Goal: Task Accomplishment & Management: Complete application form

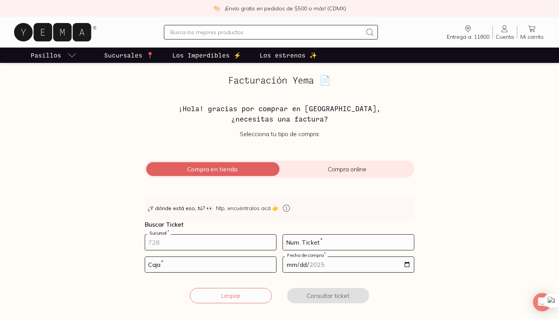
click at [167, 238] on input "number" at bounding box center [210, 242] width 131 height 15
type input "10002"
click at [162, 262] on input "number" at bounding box center [210, 264] width 131 height 15
type input "2"
click at [315, 266] on input "date" at bounding box center [348, 264] width 131 height 15
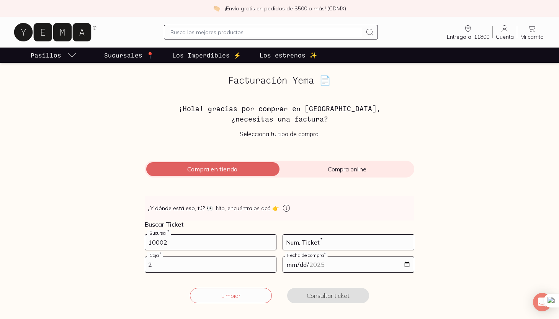
click at [406, 266] on input "date" at bounding box center [348, 264] width 131 height 15
type input "[DATE]"
click at [327, 240] on input "number" at bounding box center [348, 242] width 131 height 15
type input "12"
click at [302, 293] on button "Consultar ticket" at bounding box center [328, 295] width 82 height 15
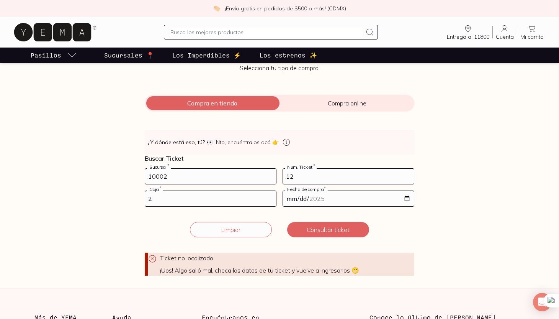
scroll to position [67, 0]
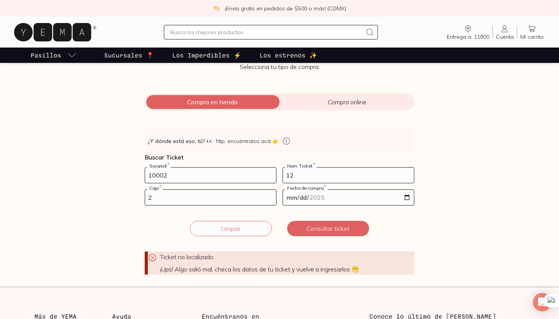
click at [169, 205] on div "2 Caja *" at bounding box center [211, 197] width 132 height 16
click at [172, 198] on input "2" at bounding box center [210, 197] width 131 height 15
type input "1"
click at [298, 227] on button "Consultar ticket" at bounding box center [328, 228] width 82 height 15
click at [303, 177] on input "12" at bounding box center [348, 174] width 131 height 15
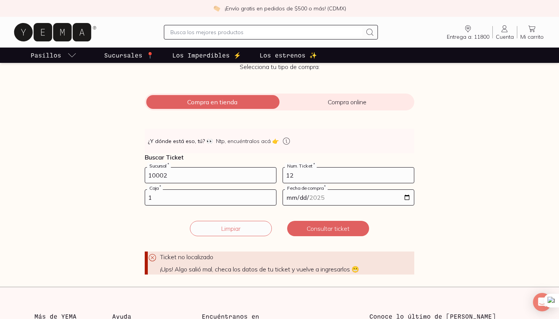
type input "1"
type input "3"
click at [407, 197] on input "[DATE]" at bounding box center [348, 197] width 131 height 15
type input "[DATE]"
click at [327, 233] on button "Consultar ticket" at bounding box center [328, 228] width 82 height 15
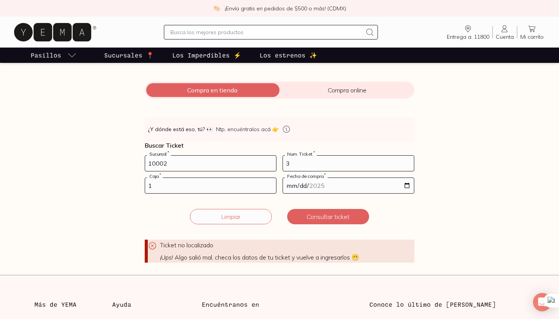
scroll to position [36, 0]
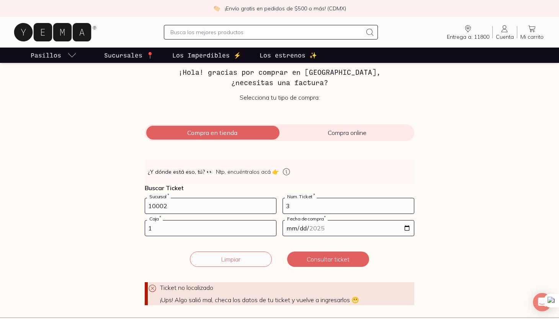
click at [325, 133] on span "Compra online" at bounding box center [347, 133] width 135 height 8
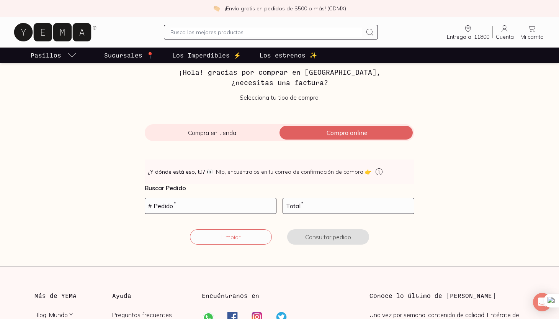
click at [242, 135] on span "Compra en tienda" at bounding box center [212, 133] width 135 height 8
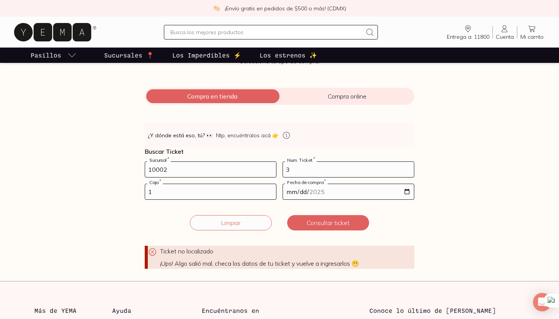
scroll to position [66, 0]
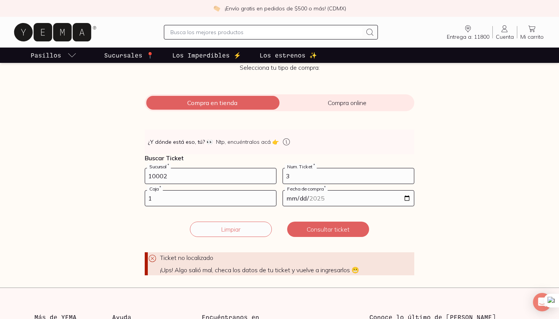
click at [183, 177] on input "10002" at bounding box center [210, 175] width 131 height 15
click at [317, 233] on button "Consultar ticket" at bounding box center [328, 228] width 82 height 15
click at [164, 177] on input "10001" at bounding box center [210, 175] width 131 height 15
click at [305, 228] on button "Consultar ticket" at bounding box center [328, 228] width 82 height 15
click at [159, 175] on input "1001" at bounding box center [210, 175] width 131 height 15
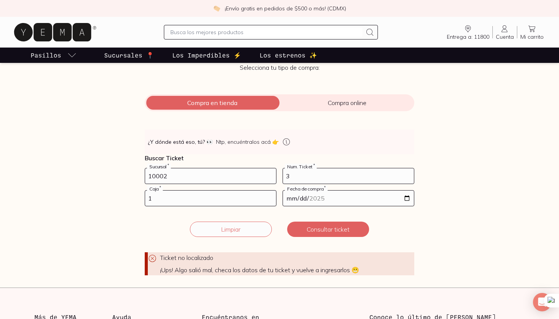
type input "10002"
click at [160, 200] on input "1" at bounding box center [210, 197] width 131 height 15
type input "01"
click at [311, 228] on button "Consultar ticket" at bounding box center [328, 228] width 82 height 15
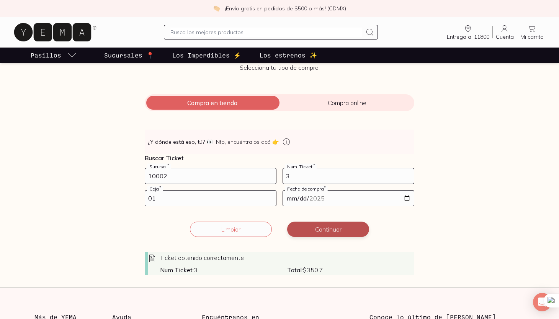
click at [344, 231] on button "Continuar" at bounding box center [328, 228] width 82 height 15
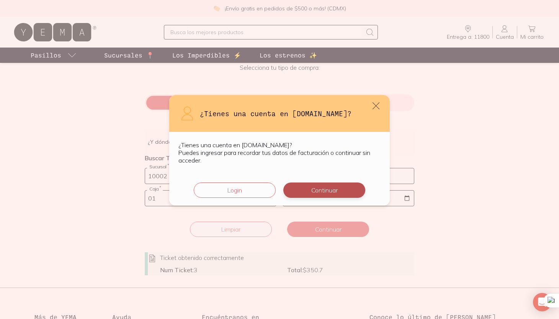
click at [330, 193] on button "Continuar" at bounding box center [325, 189] width 82 height 15
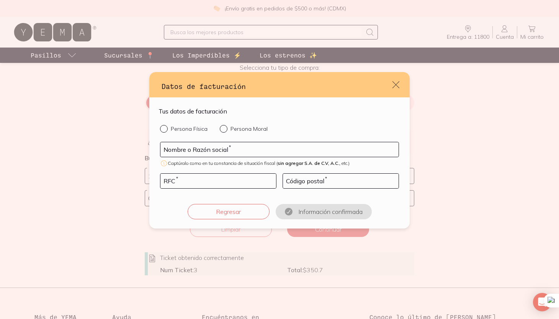
click at [194, 128] on p "Persona Física" at bounding box center [189, 128] width 37 height 7
click at [166, 128] on input "Persona Física" at bounding box center [163, 128] width 6 height 6
radio input "true"
click at [188, 148] on input "default" at bounding box center [280, 149] width 238 height 15
type input "[PERSON_NAME]"
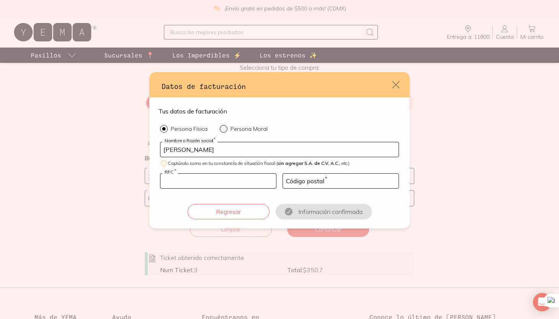
type input "FEVL890913L66"
type input "03810"
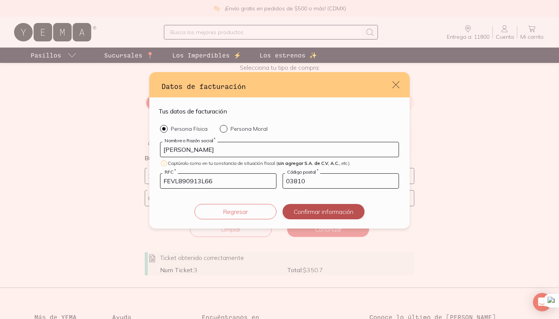
click at [297, 210] on button "Confirmar información" at bounding box center [324, 211] width 82 height 15
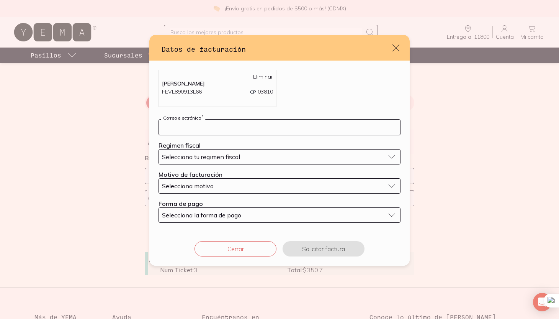
click at [266, 128] on input "default" at bounding box center [279, 127] width 241 height 15
type input "[PERSON_NAME][EMAIL_ADDRESS][PERSON_NAME][DOMAIN_NAME]"
click at [243, 159] on div "Selecciona tu regimen fiscal" at bounding box center [273, 157] width 223 height 8
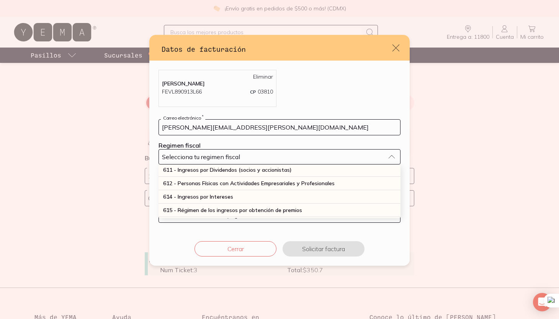
scroll to position [95, 0]
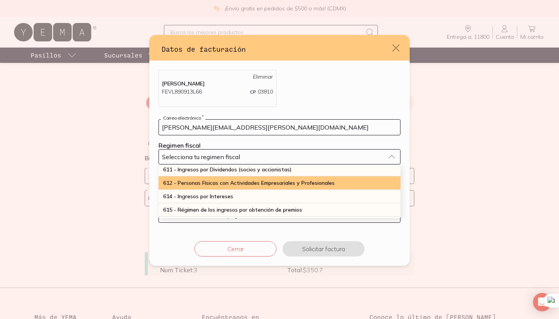
click at [234, 184] on span "612 - Personas Físicas con Actividades Empresariales y Profesionales" at bounding box center [249, 182] width 172 height 7
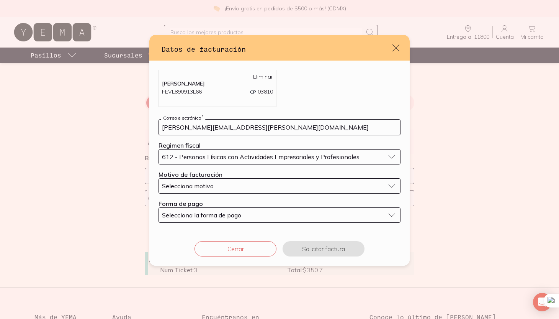
click at [241, 188] on div "Selecciona motivo" at bounding box center [273, 186] width 223 height 8
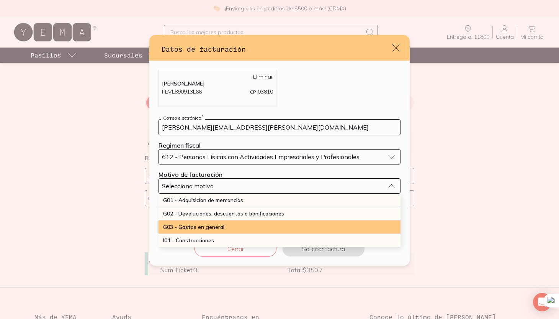
click at [225, 224] on div "G03 - Gastos en general" at bounding box center [280, 226] width 242 height 13
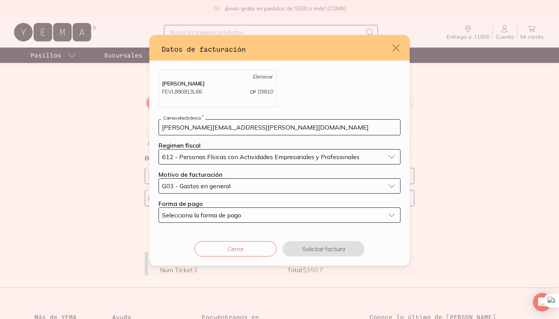
click at [230, 218] on span "Selecciona la forma de pago" at bounding box center [201, 215] width 79 height 8
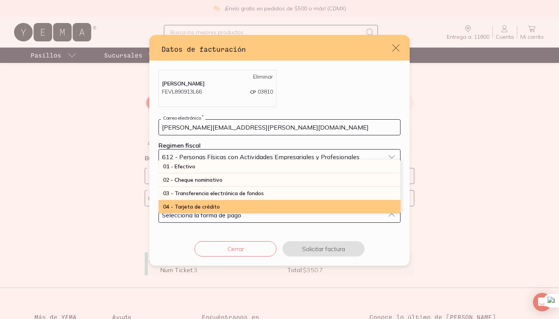
click at [232, 206] on div "04 - Tarjeta de crédito" at bounding box center [280, 206] width 242 height 13
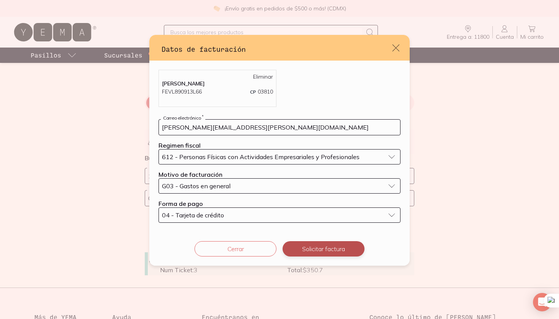
click at [304, 248] on button "Solicitar factura" at bounding box center [324, 248] width 82 height 15
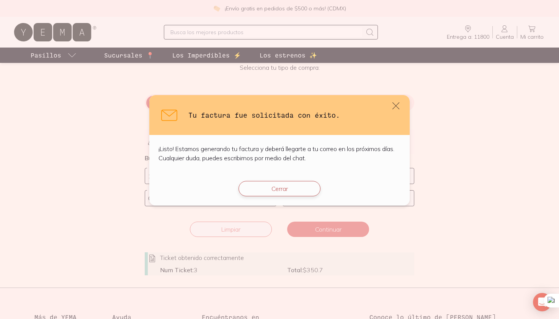
click at [293, 188] on button "Cerrar" at bounding box center [280, 188] width 82 height 15
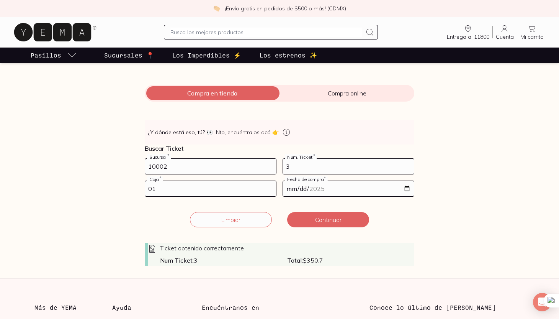
scroll to position [77, 0]
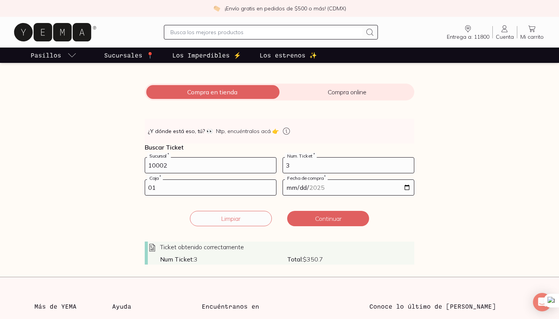
click at [197, 163] on input "10002" at bounding box center [210, 164] width 131 height 15
click at [175, 189] on input "01" at bounding box center [210, 187] width 131 height 15
click at [309, 167] on input "3" at bounding box center [348, 164] width 131 height 15
type input "13"
click at [342, 189] on input "[DATE]" at bounding box center [348, 187] width 131 height 15
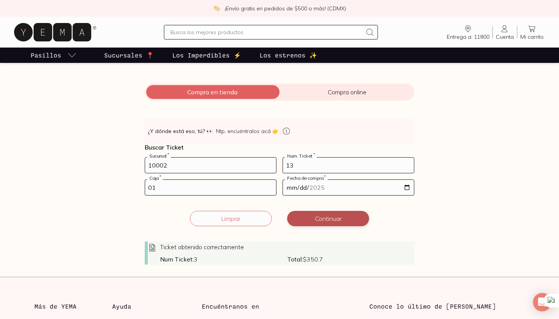
click at [346, 212] on button "Continuar" at bounding box center [328, 218] width 82 height 15
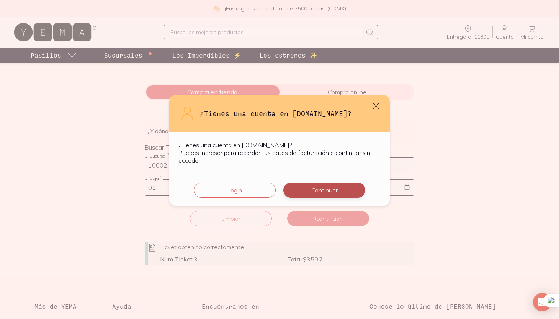
click at [343, 190] on button "Continuar" at bounding box center [325, 189] width 82 height 15
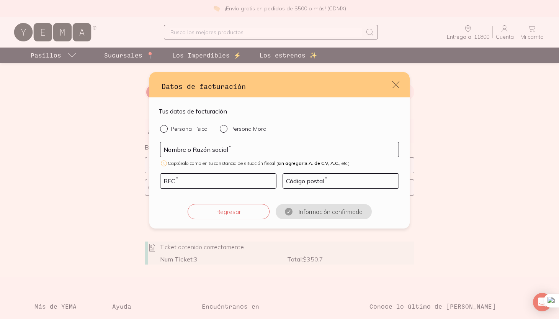
click at [179, 130] on p "Persona Física" at bounding box center [189, 128] width 37 height 7
click at [166, 130] on input "Persona Física" at bounding box center [163, 128] width 6 height 6
radio input "true"
click at [175, 149] on input "default" at bounding box center [280, 149] width 238 height 15
type input "[PERSON_NAME]"
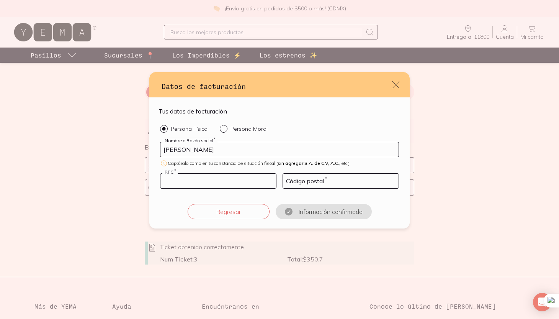
type input "FEVL890913L66"
type input "03810"
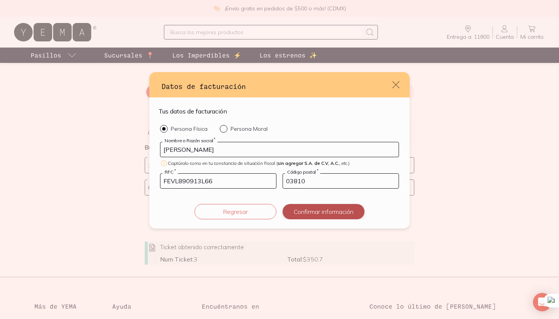
click at [298, 211] on button "Confirmar información" at bounding box center [324, 211] width 82 height 15
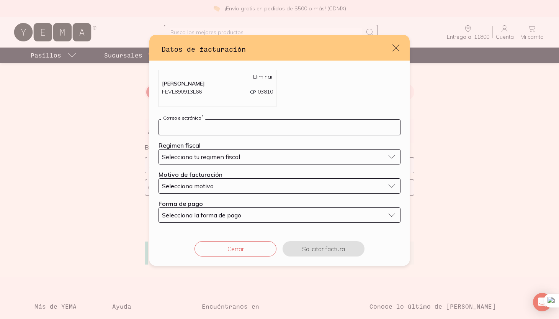
click at [248, 127] on input "default" at bounding box center [279, 127] width 241 height 15
type input "[PERSON_NAME][EMAIL_ADDRESS][PERSON_NAME][DOMAIN_NAME]"
click at [226, 161] on button "Selecciona tu regimen fiscal" at bounding box center [280, 156] width 242 height 15
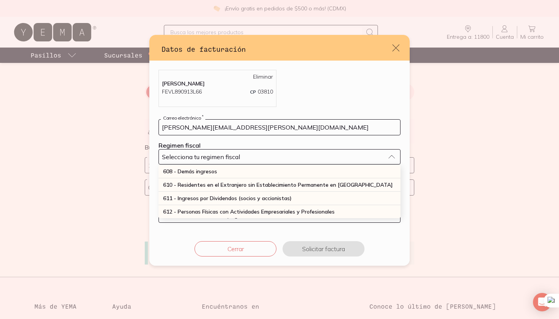
scroll to position [69, 0]
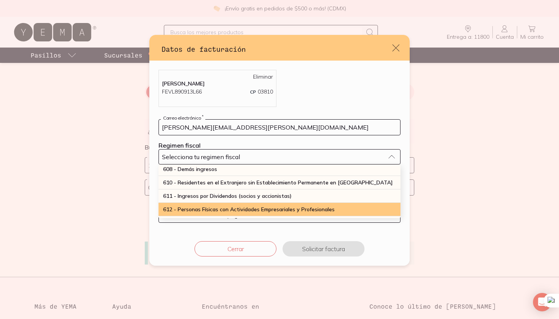
click at [217, 207] on span "612 - Personas Físicas con Actividades Empresariales y Profesionales" at bounding box center [249, 209] width 172 height 7
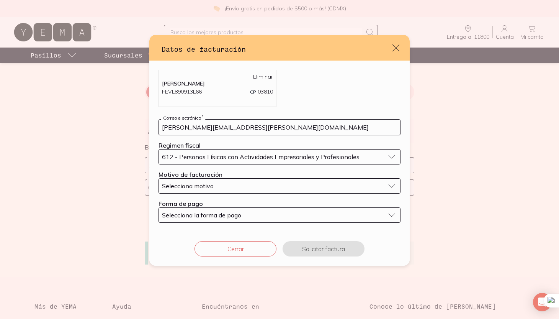
click at [216, 187] on div "Selecciona motivo" at bounding box center [273, 186] width 223 height 8
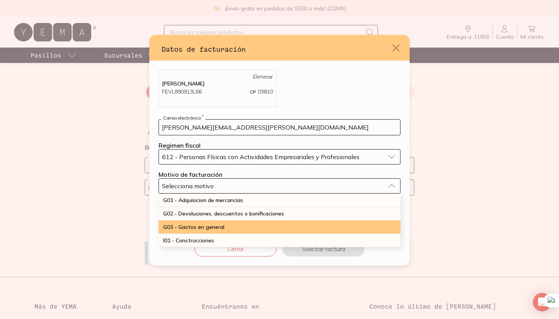
click at [207, 223] on span "G03 - Gastos en general" at bounding box center [193, 226] width 61 height 7
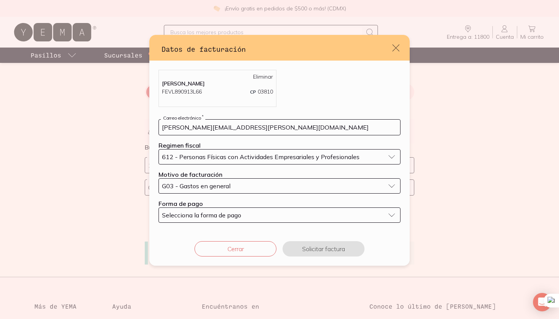
click at [204, 218] on span "Selecciona la forma de pago" at bounding box center [201, 215] width 79 height 8
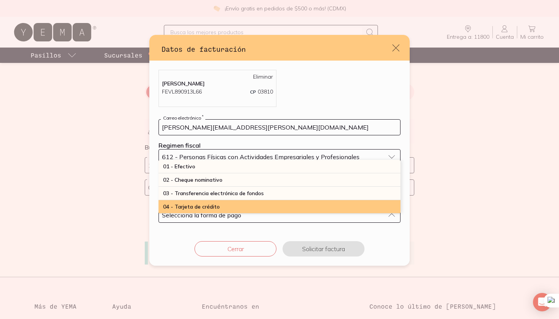
click at [207, 210] on span "04 - Tarjeta de crédito" at bounding box center [191, 206] width 57 height 7
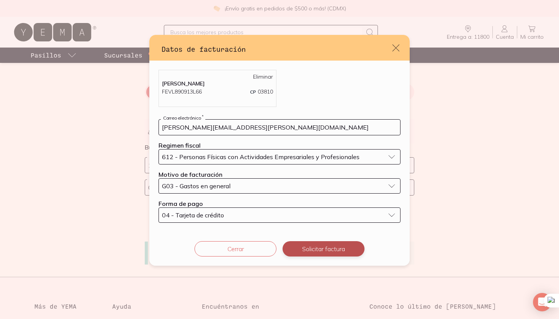
click at [310, 249] on button "Solicitar factura" at bounding box center [324, 248] width 82 height 15
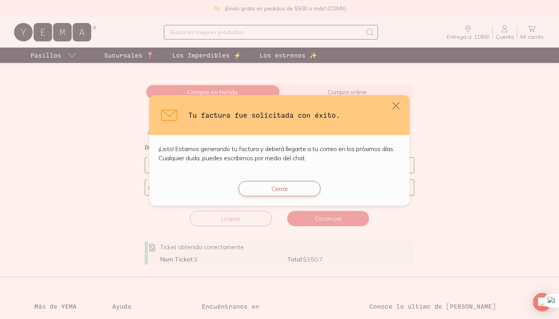
click at [302, 185] on button "Cerrar" at bounding box center [280, 188] width 82 height 15
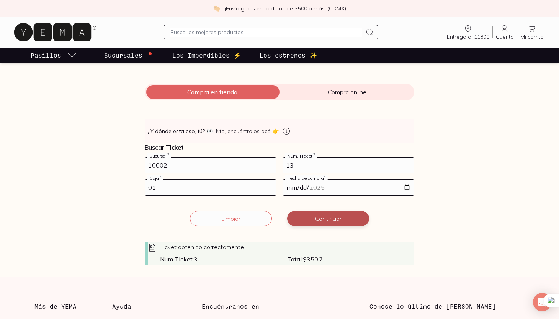
click at [339, 216] on button "Continuar" at bounding box center [328, 218] width 82 height 15
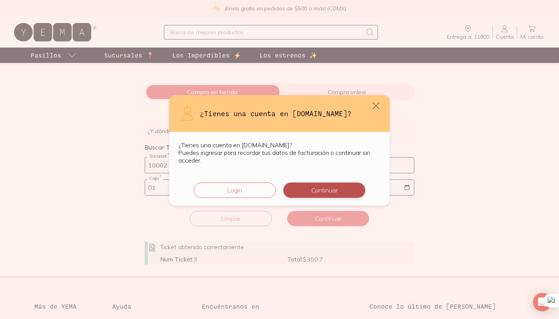
click at [338, 185] on button "Continuar" at bounding box center [325, 189] width 82 height 15
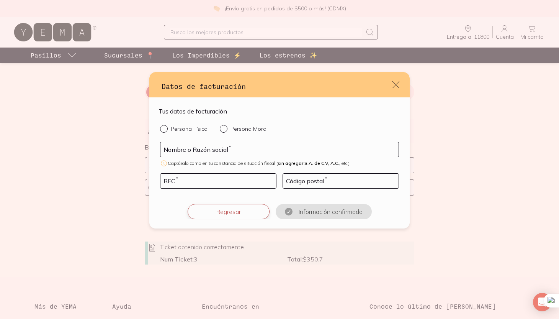
click at [212, 208] on button "Regresar" at bounding box center [229, 211] width 82 height 15
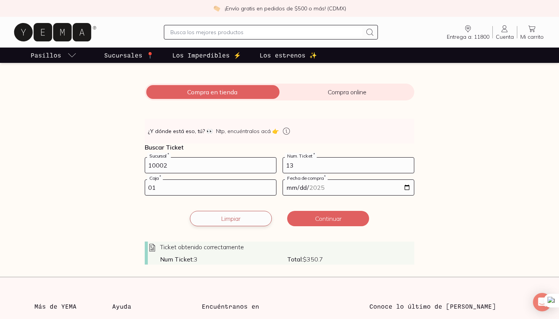
click at [231, 215] on button "Limpiar" at bounding box center [231, 218] width 82 height 15
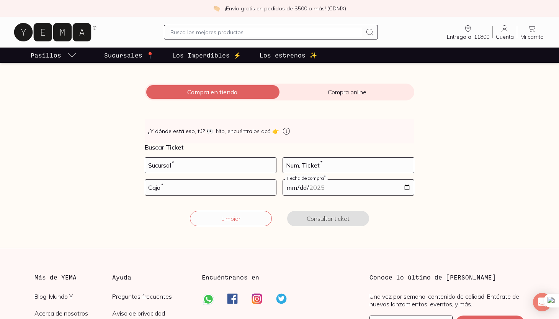
click at [220, 174] on form "Sucursal * Num. Ticket * Caja * Fecha de compra * Limpiar Consultar ticket" at bounding box center [280, 196] width 270 height 78
click at [221, 169] on input "number" at bounding box center [210, 164] width 131 height 15
type input "10002"
click at [192, 190] on input "number" at bounding box center [210, 187] width 131 height 15
type input "01"
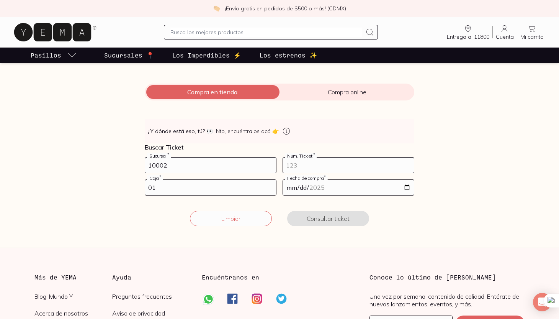
click at [310, 166] on input "number" at bounding box center [348, 164] width 131 height 15
type input "28"
click at [307, 190] on input "date" at bounding box center [348, 187] width 131 height 15
click at [410, 185] on input "date" at bounding box center [348, 187] width 131 height 15
type input "[DATE]"
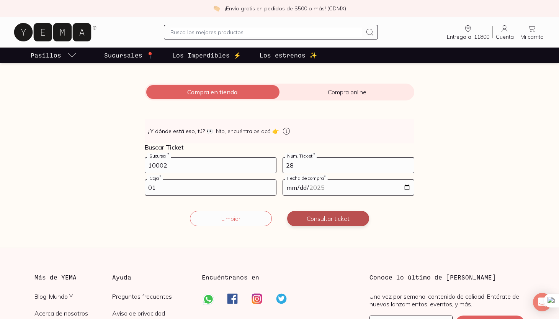
click at [335, 218] on button "Consultar ticket" at bounding box center [328, 218] width 82 height 15
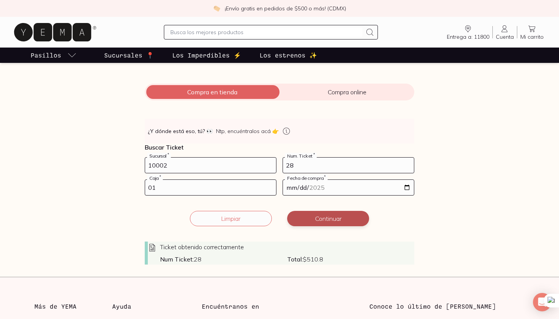
click at [310, 222] on button "Continuar" at bounding box center [328, 218] width 82 height 15
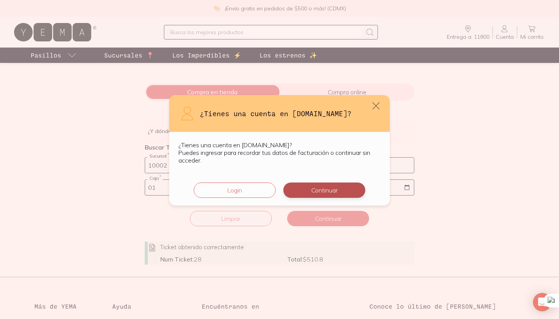
click at [308, 192] on button "Continuar" at bounding box center [325, 189] width 82 height 15
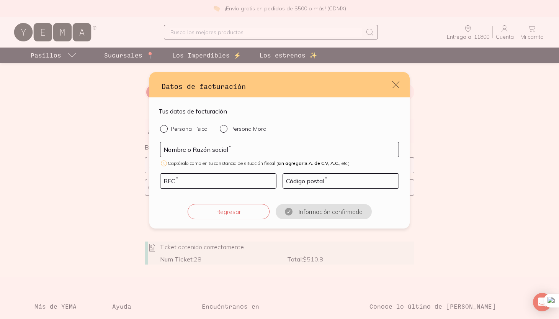
click at [200, 131] on p "Persona Física" at bounding box center [189, 128] width 37 height 7
click at [166, 131] on input "Persona Física" at bounding box center [163, 128] width 6 height 6
radio input "true"
click at [196, 148] on input "default" at bounding box center [280, 149] width 238 height 15
type input "[PERSON_NAME]"
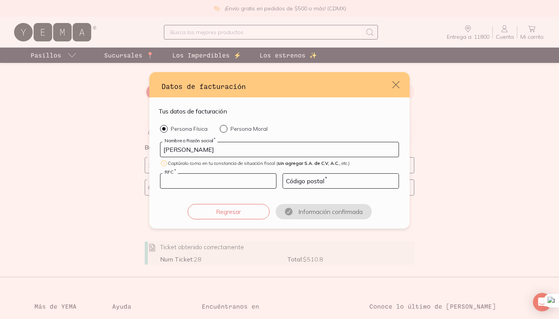
type input "FEVL890913L66"
type input "03810"
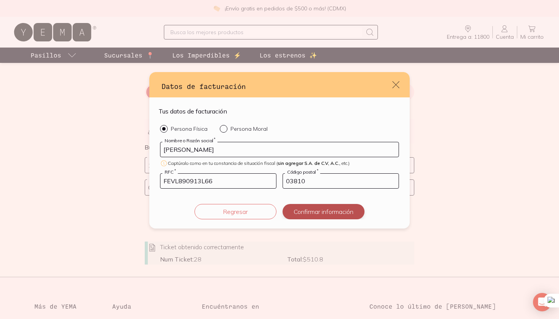
click at [297, 214] on button "Confirmar información" at bounding box center [324, 211] width 82 height 15
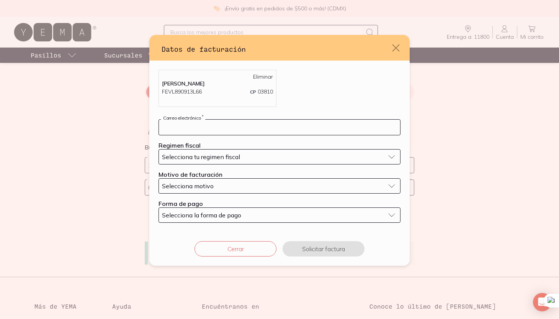
click at [264, 126] on input "default" at bounding box center [279, 127] width 241 height 15
type input "[PERSON_NAME][EMAIL_ADDRESS][PERSON_NAME][DOMAIN_NAME]"
click at [242, 160] on div "Selecciona tu regimen fiscal" at bounding box center [273, 157] width 223 height 8
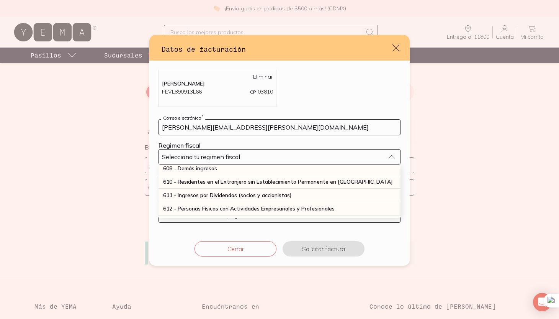
scroll to position [72, 0]
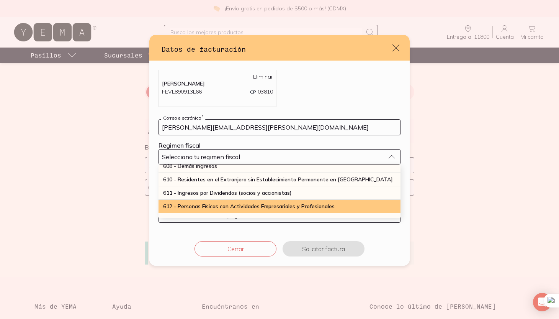
click at [226, 203] on span "612 - Personas Físicas con Actividades Empresariales y Profesionales" at bounding box center [249, 206] width 172 height 7
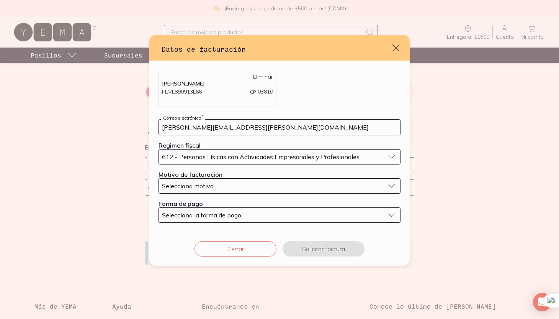
click at [225, 188] on div "Selecciona motivo" at bounding box center [273, 186] width 223 height 8
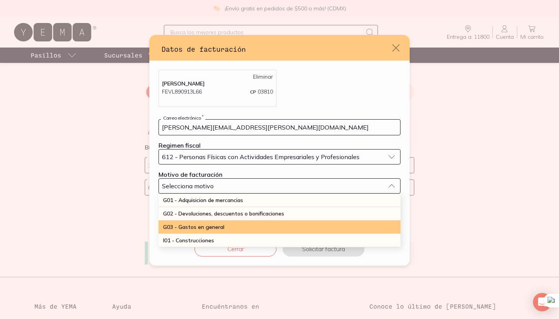
click at [218, 226] on span "G03 - Gastos en general" at bounding box center [193, 226] width 61 height 7
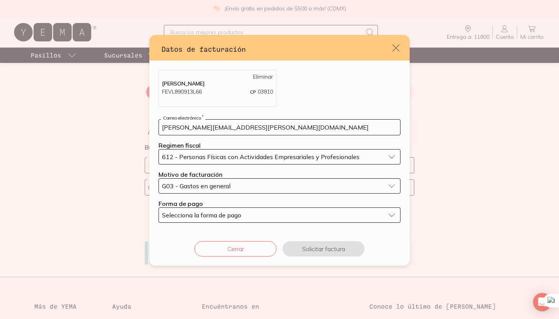
click at [217, 219] on button "Selecciona la forma de pago" at bounding box center [280, 214] width 242 height 15
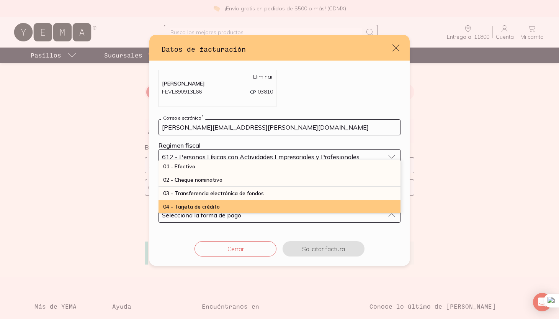
click at [221, 207] on div "04 - Tarjeta de crédito" at bounding box center [280, 206] width 242 height 13
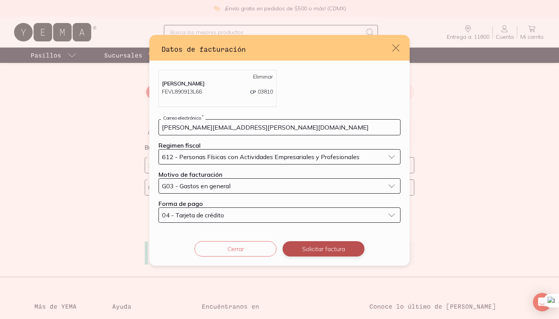
click at [295, 249] on button "Solicitar factura" at bounding box center [324, 248] width 82 height 15
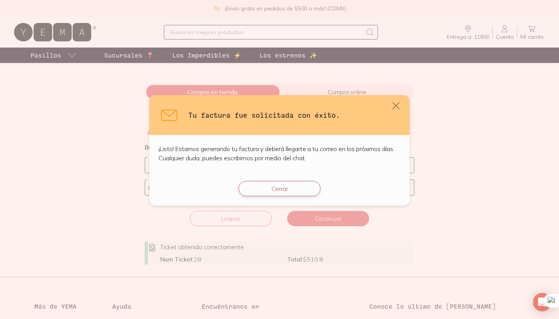
click at [292, 188] on button "Cerrar" at bounding box center [280, 188] width 82 height 15
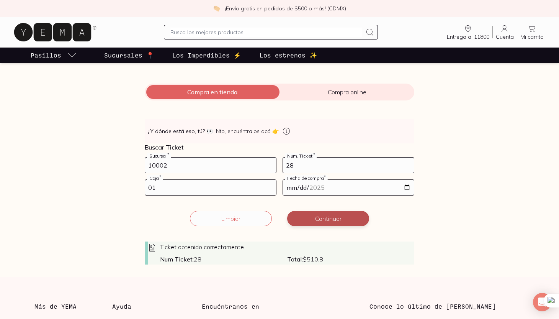
click at [343, 219] on button "Continuar" at bounding box center [328, 218] width 82 height 15
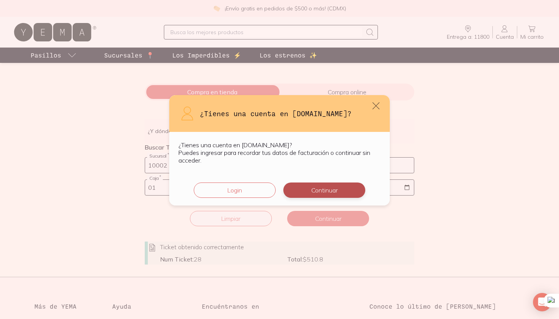
click at [328, 188] on button "Continuar" at bounding box center [325, 189] width 82 height 15
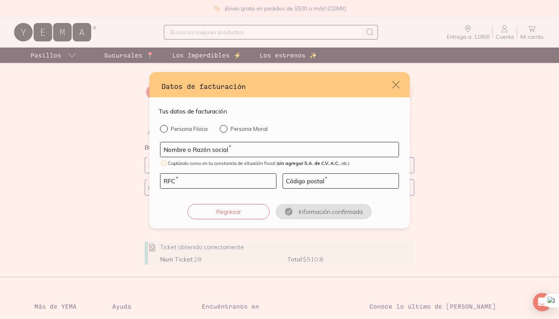
click at [192, 126] on p "Persona Física" at bounding box center [189, 128] width 37 height 7
click at [166, 126] on input "Persona Física" at bounding box center [163, 128] width 6 height 6
radio input "true"
click at [186, 153] on input "default" at bounding box center [280, 149] width 238 height 15
type input "[PERSON_NAME]"
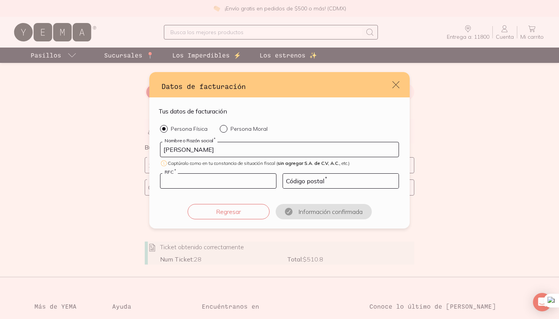
type input "FEVL890913L66"
type input "03810"
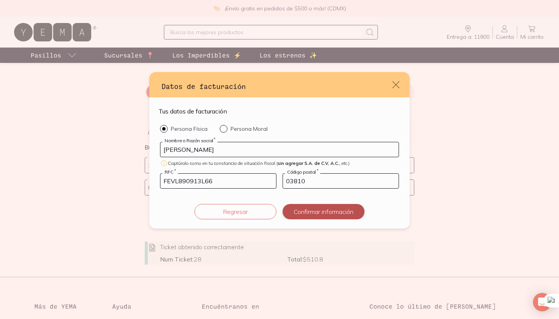
click at [313, 213] on button "Confirmar información" at bounding box center [324, 211] width 82 height 15
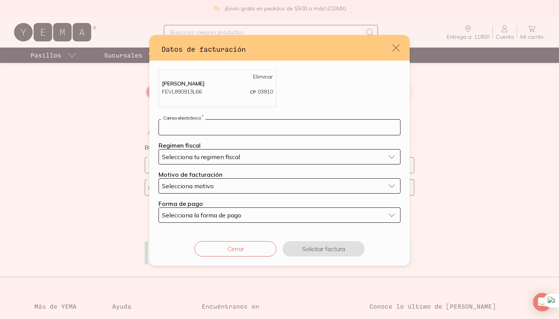
click at [235, 129] on input "default" at bounding box center [279, 127] width 241 height 15
type input "[PERSON_NAME][EMAIL_ADDRESS][PERSON_NAME][DOMAIN_NAME]"
click at [235, 158] on span "Selecciona tu regimen fiscal" at bounding box center [201, 157] width 78 height 8
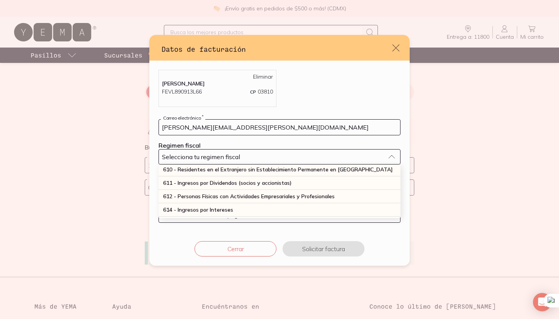
scroll to position [84, 0]
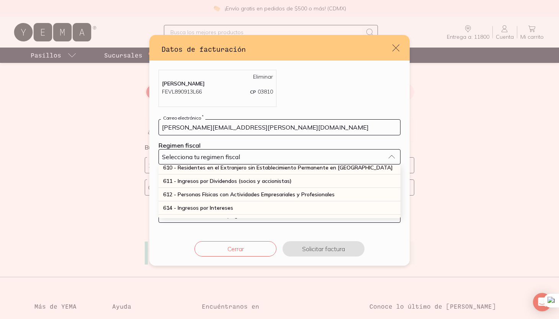
click at [233, 193] on span "612 - Personas Físicas con Actividades Empresariales y Profesionales" at bounding box center [249, 194] width 172 height 7
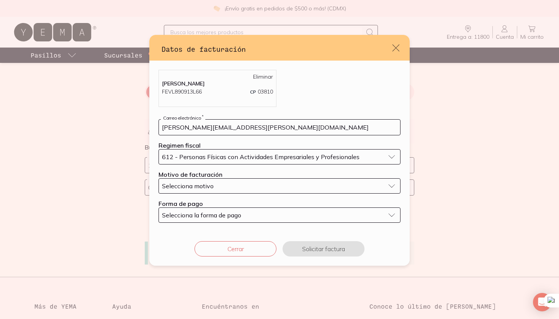
click at [219, 189] on div "Selecciona motivo" at bounding box center [273, 186] width 223 height 8
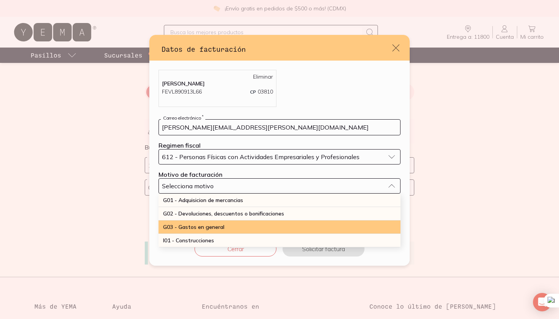
click at [214, 225] on span "G03 - Gastos en general" at bounding box center [193, 226] width 61 height 7
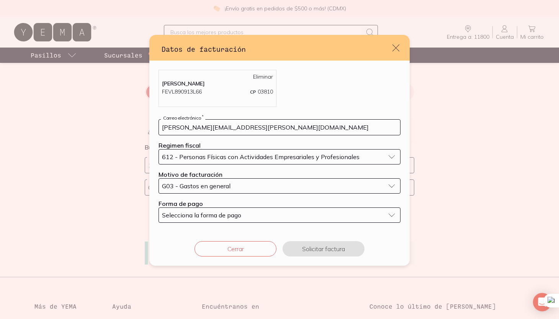
click at [212, 217] on span "Selecciona la forma de pago" at bounding box center [201, 215] width 79 height 8
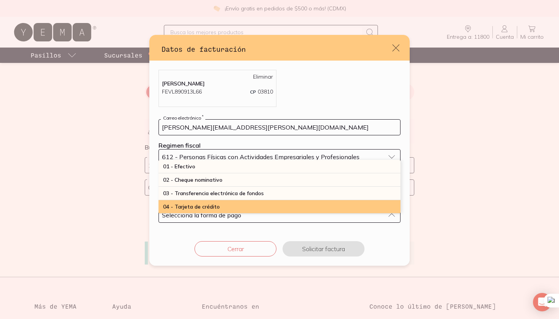
click at [215, 208] on span "04 - Tarjeta de crédito" at bounding box center [191, 206] width 57 height 7
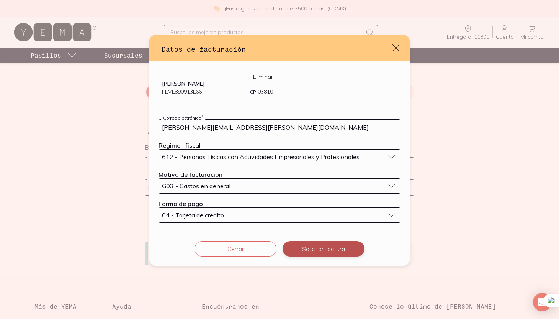
click at [297, 252] on button "Solicitar factura" at bounding box center [324, 248] width 82 height 15
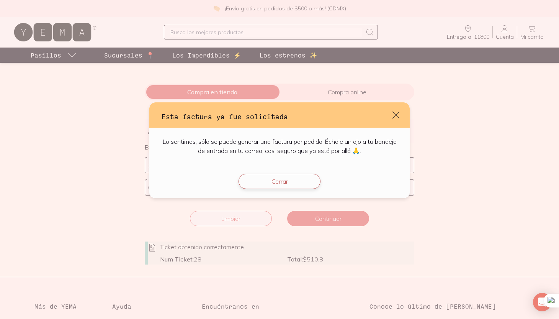
click at [305, 187] on button "Cerrar" at bounding box center [280, 181] width 82 height 15
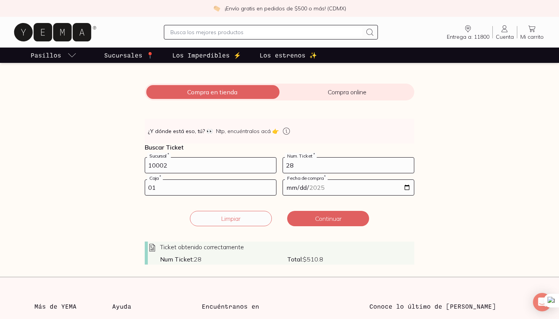
click at [294, 163] on input "28" at bounding box center [348, 164] width 131 height 15
type input "2"
type input "30"
click at [301, 187] on input "[DATE]" at bounding box center [348, 187] width 131 height 15
click at [410, 187] on input "[DATE]" at bounding box center [348, 187] width 131 height 15
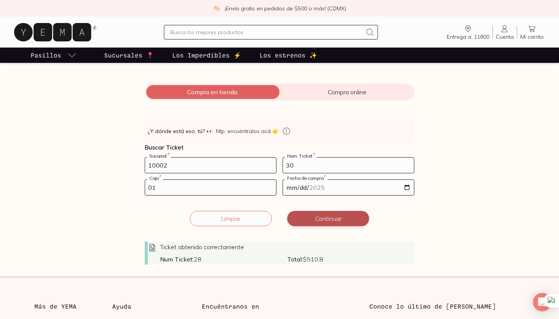
type input "[DATE]"
click at [247, 218] on button "Limpiar" at bounding box center [231, 218] width 82 height 15
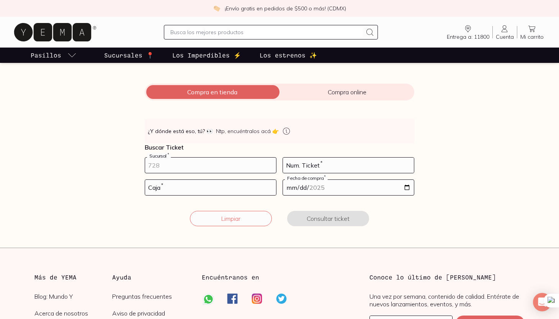
click at [238, 166] on input "number" at bounding box center [210, 164] width 131 height 15
type input "10002"
click at [212, 186] on input "number" at bounding box center [210, 187] width 131 height 15
type input "01"
click at [314, 161] on input "number" at bounding box center [348, 164] width 131 height 15
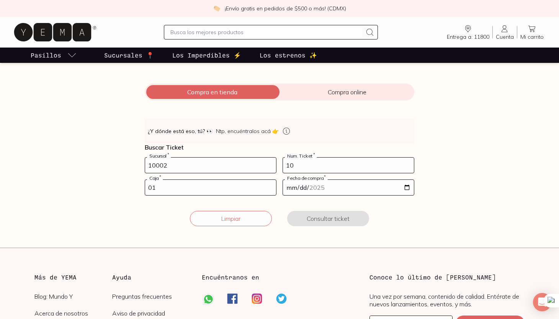
type input "10"
click at [316, 186] on input "date" at bounding box center [348, 187] width 131 height 15
click at [405, 184] on input "date" at bounding box center [348, 187] width 131 height 15
type input "[DATE]"
click at [344, 223] on button "Consultar ticket" at bounding box center [328, 218] width 82 height 15
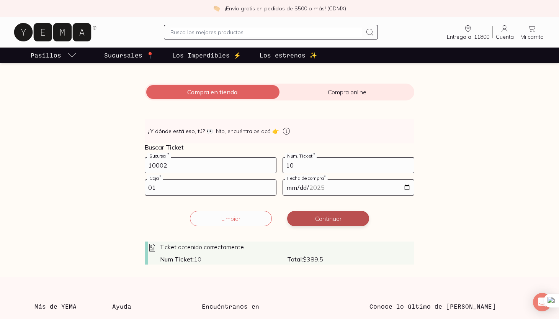
click at [348, 220] on button "Continuar" at bounding box center [328, 218] width 82 height 15
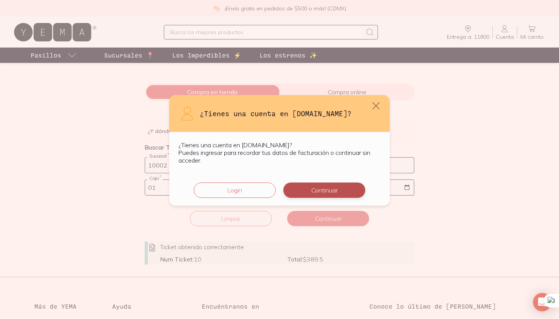
click at [340, 190] on button "Continuar" at bounding box center [325, 189] width 82 height 15
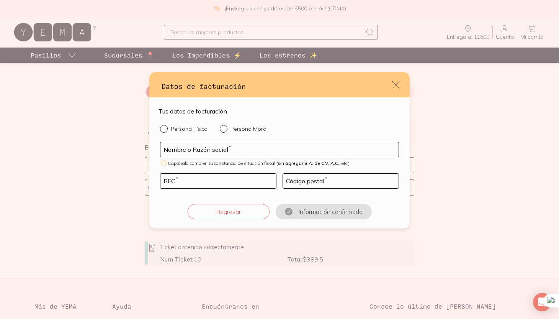
click at [202, 132] on p "Persona Física" at bounding box center [189, 128] width 37 height 7
click at [166, 131] on input "Persona Física" at bounding box center [163, 128] width 6 height 6
radio input "true"
click at [192, 156] on input "default" at bounding box center [280, 149] width 238 height 15
type input "[PERSON_NAME]"
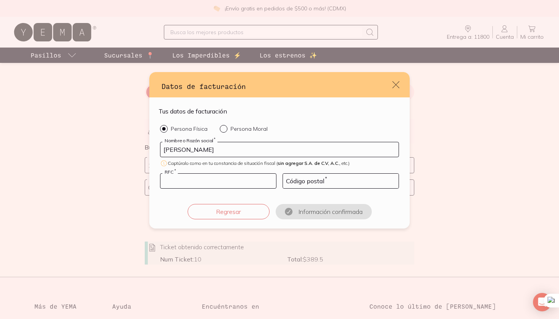
type input "FEVL890913L66"
type input "03810"
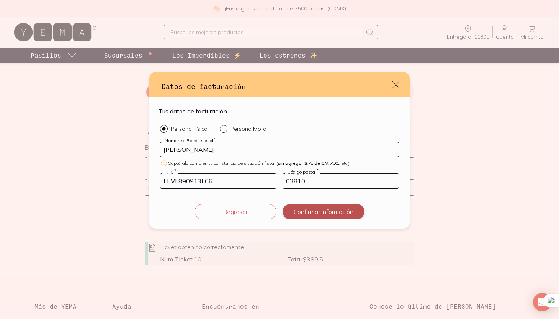
click at [302, 214] on button "Confirmar información" at bounding box center [324, 211] width 82 height 15
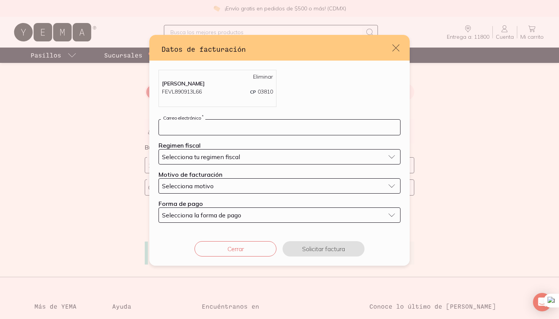
click at [248, 127] on input "default" at bounding box center [279, 127] width 241 height 15
type input "[PERSON_NAME][EMAIL_ADDRESS][PERSON_NAME][DOMAIN_NAME]"
click at [226, 162] on button "Selecciona tu regimen fiscal" at bounding box center [280, 156] width 242 height 15
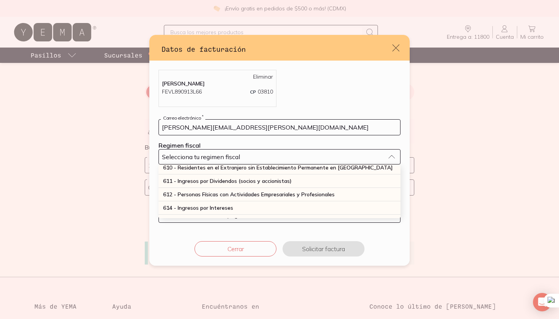
scroll to position [83, 0]
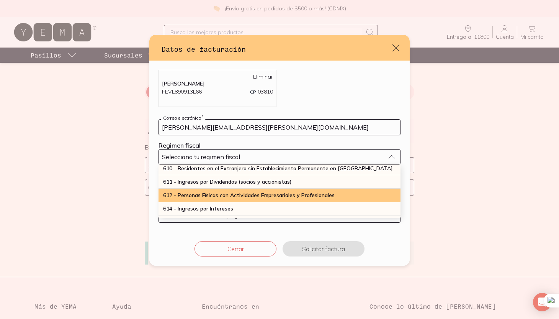
click at [214, 195] on span "612 - Personas Físicas con Actividades Empresariales y Profesionales" at bounding box center [249, 195] width 172 height 7
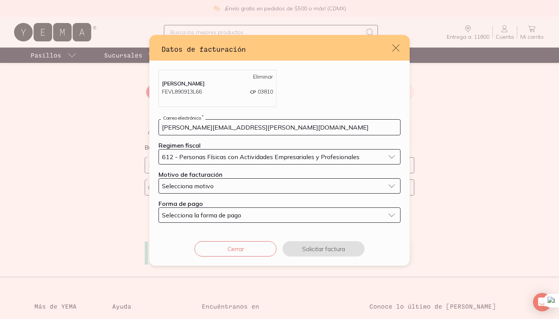
click at [207, 190] on button "Selecciona motivo" at bounding box center [280, 185] width 242 height 15
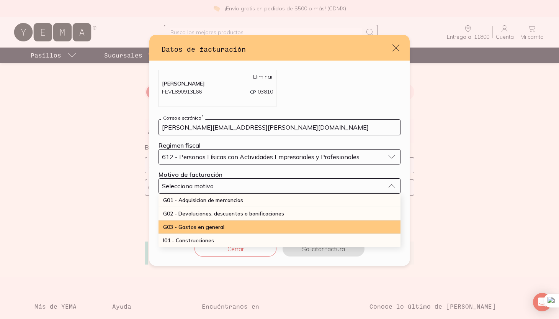
click at [204, 228] on span "G03 - Gastos en general" at bounding box center [193, 226] width 61 height 7
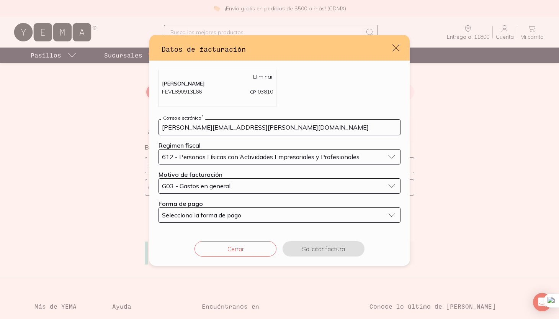
click at [209, 218] on span "Selecciona la forma de pago" at bounding box center [201, 215] width 79 height 8
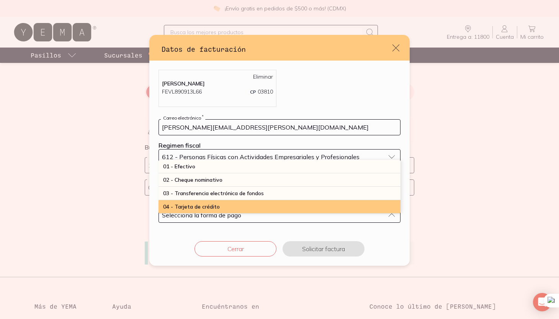
click at [212, 210] on span "04 - Tarjeta de crédito" at bounding box center [191, 206] width 57 height 7
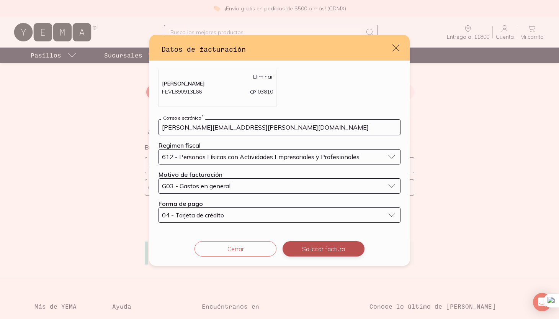
click at [300, 246] on button "Solicitar factura" at bounding box center [324, 248] width 82 height 15
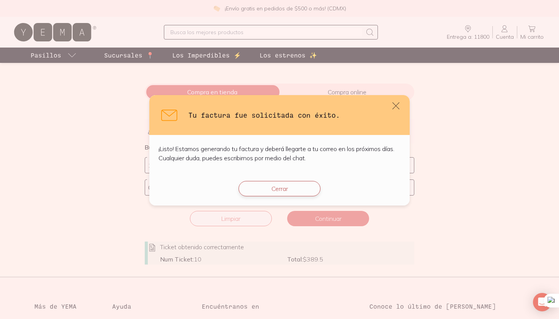
click at [298, 191] on button "Cerrar" at bounding box center [280, 188] width 82 height 15
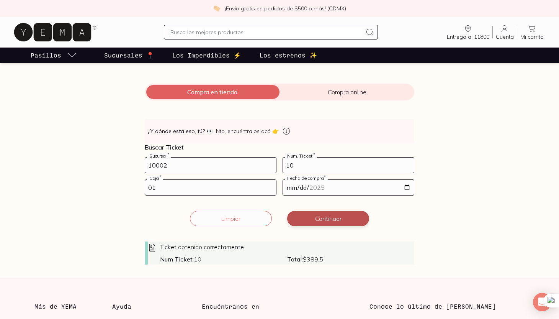
click at [298, 223] on button "Continuar" at bounding box center [328, 218] width 82 height 15
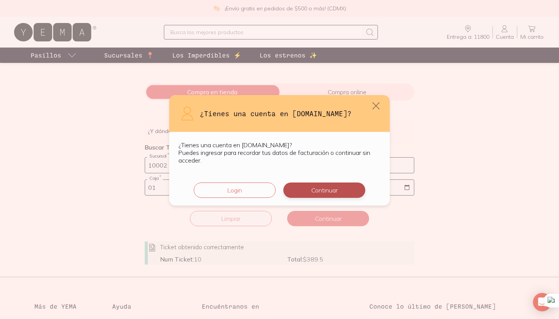
click at [315, 191] on button "Continuar" at bounding box center [325, 189] width 82 height 15
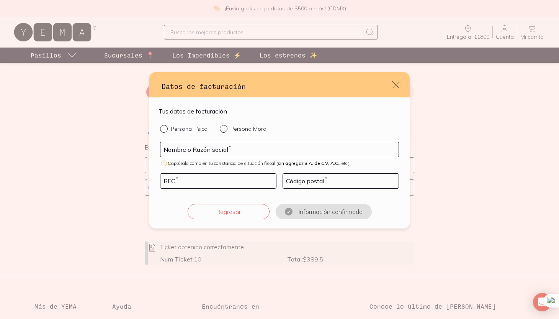
click at [189, 130] on p "Persona Física" at bounding box center [189, 128] width 37 height 7
click at [166, 130] on input "Persona Física" at bounding box center [163, 128] width 6 height 6
radio input "true"
click at [189, 149] on input "default" at bounding box center [280, 149] width 238 height 15
type input "[PERSON_NAME]"
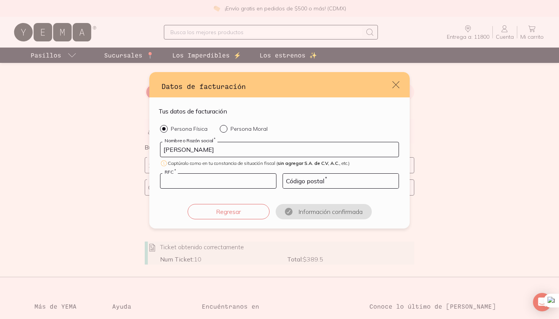
type input "FEVL890913L66"
type input "03810"
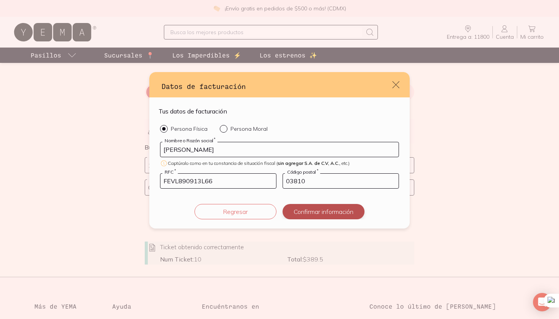
click at [299, 210] on button "Confirmar información" at bounding box center [324, 211] width 82 height 15
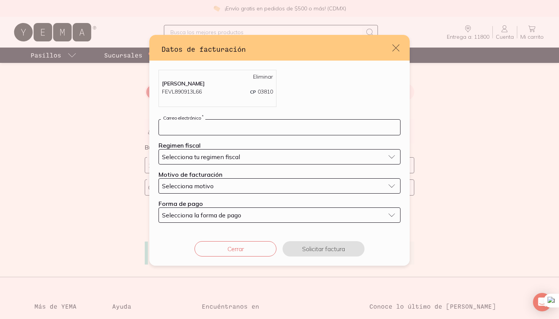
click at [212, 133] on input "default" at bounding box center [279, 127] width 241 height 15
type input "[PERSON_NAME][EMAIL_ADDRESS][PERSON_NAME][DOMAIN_NAME]"
click at [213, 160] on span "Selecciona tu regimen fiscal" at bounding box center [201, 157] width 78 height 8
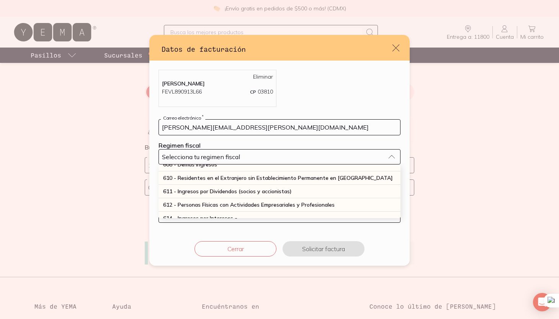
scroll to position [74, 0]
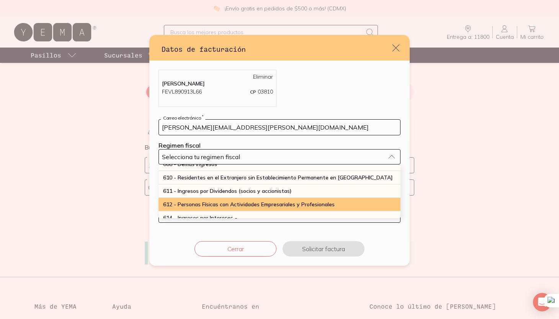
click at [203, 203] on span "612 - Personas Físicas con Actividades Empresariales y Profesionales" at bounding box center [249, 204] width 172 height 7
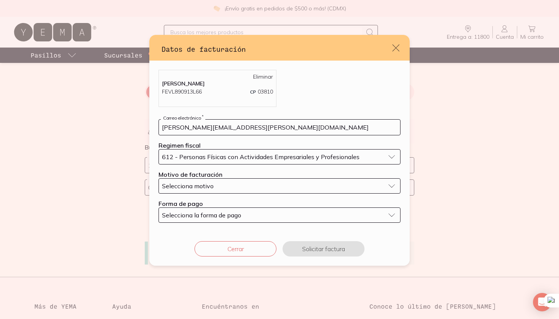
click at [205, 189] on span "Selecciona motivo" at bounding box center [188, 186] width 52 height 8
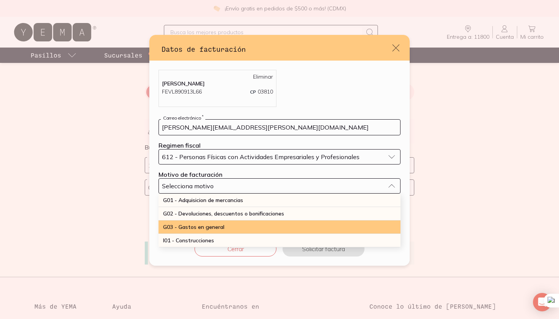
click at [197, 223] on div "G03 - Gastos en general" at bounding box center [280, 226] width 242 height 13
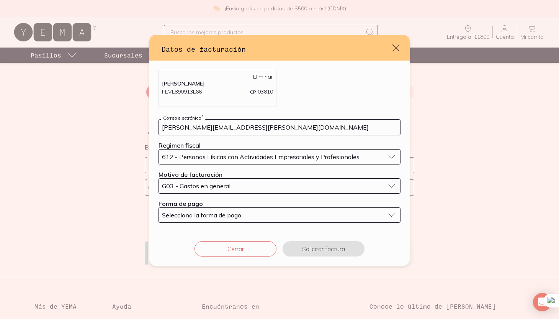
click at [200, 214] on span "Selecciona la forma de pago" at bounding box center [201, 215] width 79 height 8
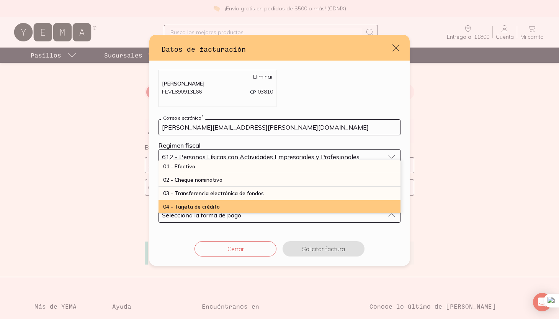
click at [200, 205] on span "04 - Tarjeta de crédito" at bounding box center [191, 206] width 57 height 7
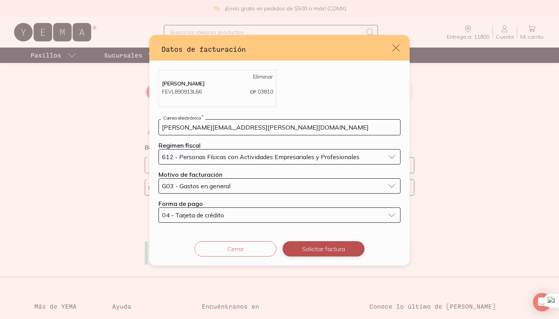
click at [313, 247] on button "Solicitar factura" at bounding box center [324, 248] width 82 height 15
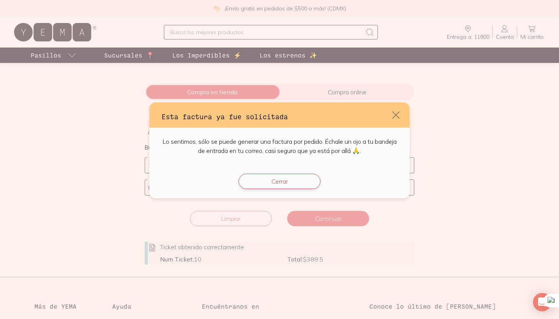
click at [292, 183] on button "Cerrar" at bounding box center [280, 181] width 82 height 15
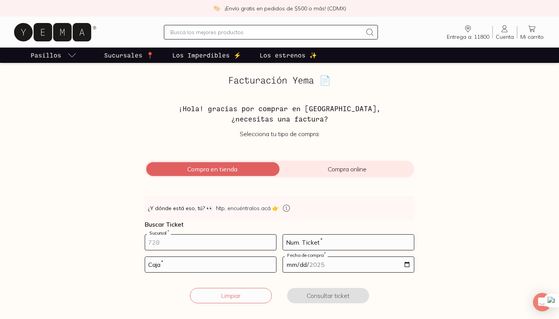
click at [170, 243] on input "number" at bounding box center [210, 242] width 131 height 15
type input "1002"
click at [310, 243] on input "number" at bounding box center [348, 242] width 131 height 15
type input "1"
type input "22"
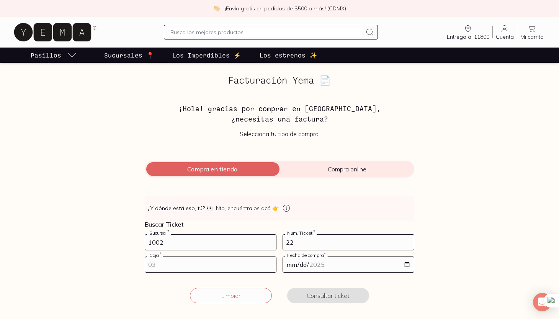
click at [195, 265] on input "number" at bounding box center [210, 264] width 131 height 15
type input "1"
type input "01"
click at [308, 270] on input "date" at bounding box center [348, 264] width 131 height 15
click at [407, 267] on input "date" at bounding box center [348, 264] width 131 height 15
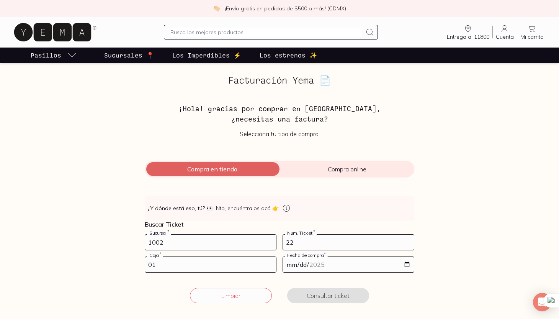
type input "[DATE]"
click at [321, 296] on button "Consultar ticket" at bounding box center [328, 295] width 82 height 15
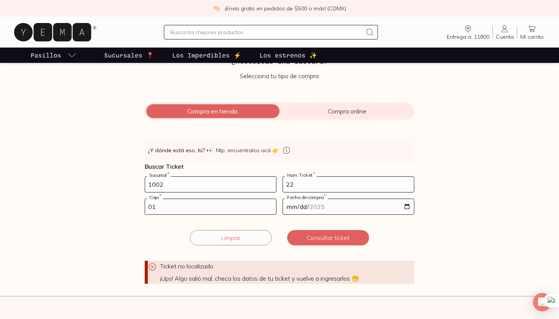
scroll to position [61, 0]
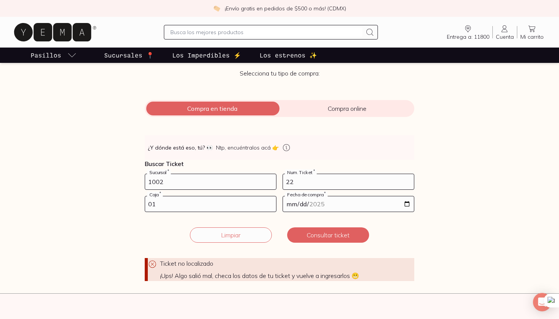
click at [157, 180] on input "1002" at bounding box center [210, 181] width 131 height 15
type input "10002"
click at [332, 231] on button "Consultar ticket" at bounding box center [328, 234] width 82 height 15
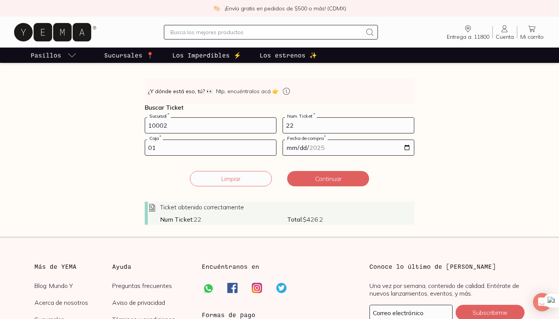
scroll to position [121, 0]
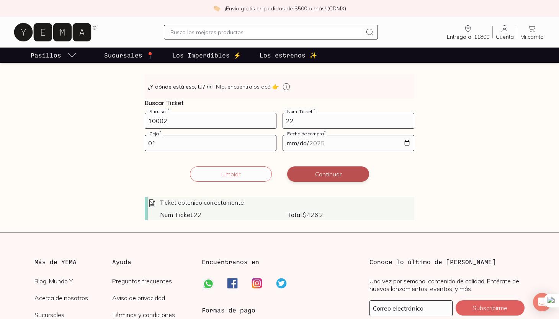
click at [350, 175] on button "Continuar" at bounding box center [328, 173] width 82 height 15
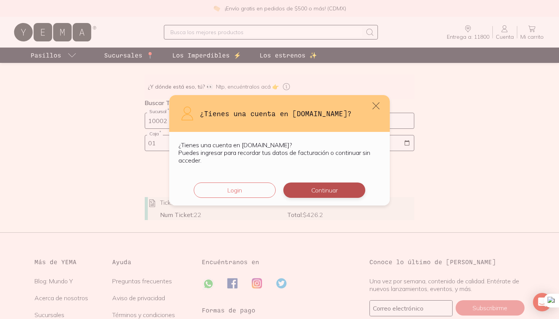
click at [328, 195] on button "Continuar" at bounding box center [325, 189] width 82 height 15
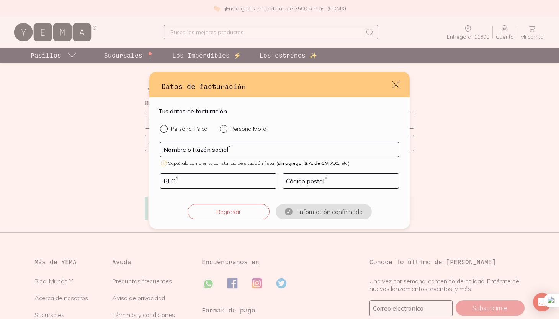
click at [192, 131] on p "Persona Física" at bounding box center [189, 128] width 37 height 7
click at [166, 131] on input "Persona Física" at bounding box center [163, 128] width 6 height 6
radio input "true"
click at [194, 150] on input "default" at bounding box center [280, 149] width 238 height 15
type input "[PERSON_NAME]"
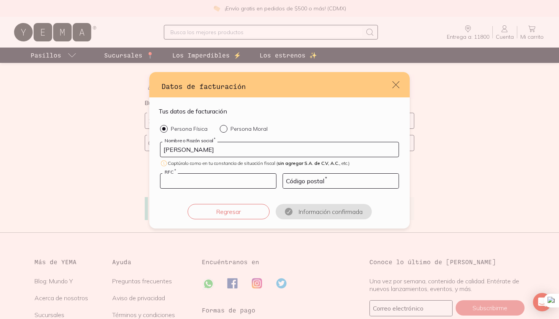
type input "FEVL890913L66"
type input "03810"
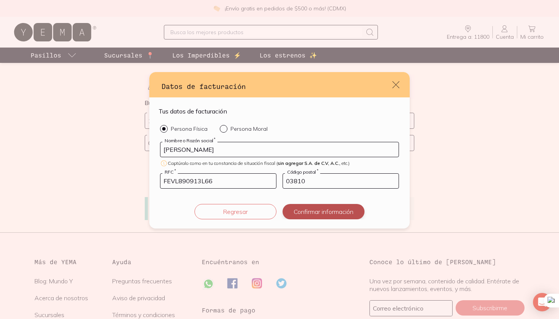
click at [312, 210] on button "Confirmar información" at bounding box center [324, 211] width 82 height 15
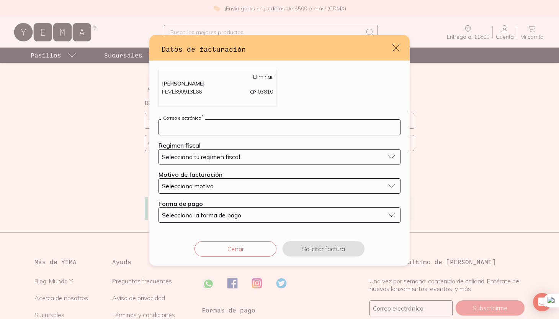
click at [192, 125] on input "default" at bounding box center [279, 127] width 241 height 15
type input "[PERSON_NAME][EMAIL_ADDRESS][PERSON_NAME][DOMAIN_NAME]"
click at [207, 156] on span "Selecciona tu regimen fiscal" at bounding box center [201, 157] width 78 height 8
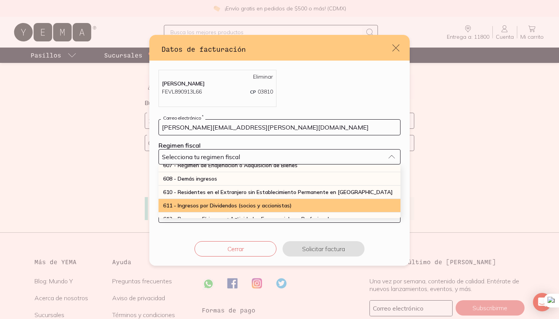
scroll to position [73, 0]
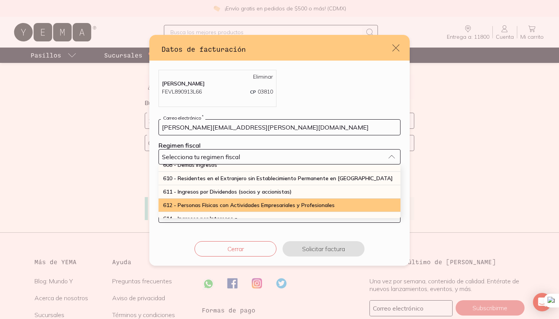
click at [189, 203] on span "612 - Personas Físicas con Actividades Empresariales y Profesionales" at bounding box center [249, 205] width 172 height 7
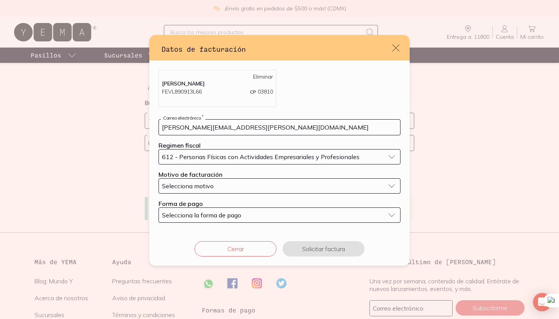
click at [192, 187] on span "Selecciona motivo" at bounding box center [188, 186] width 52 height 8
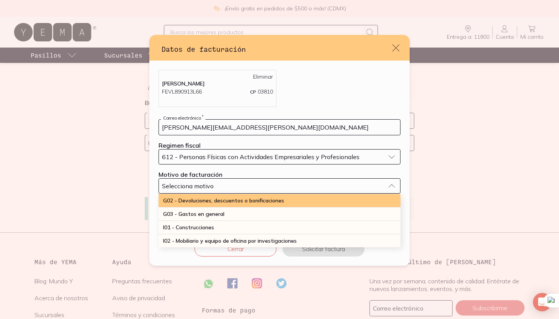
scroll to position [13, 0]
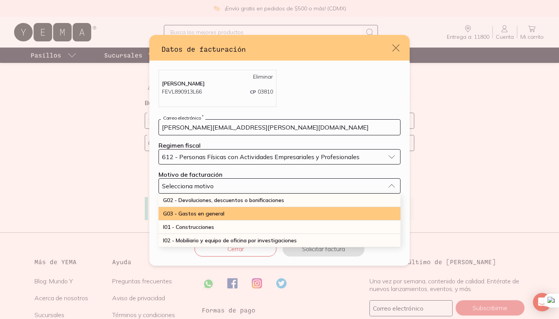
click at [198, 212] on span "G03 - Gastos en general" at bounding box center [193, 213] width 61 height 7
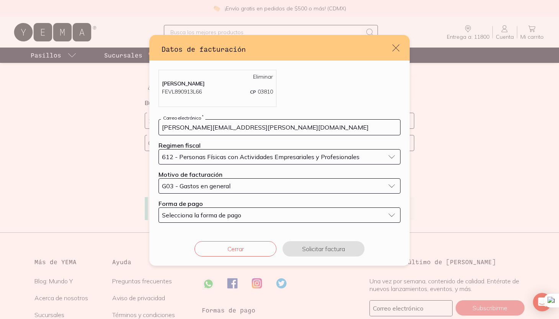
click at [194, 215] on span "Selecciona la forma de pago" at bounding box center [201, 215] width 79 height 8
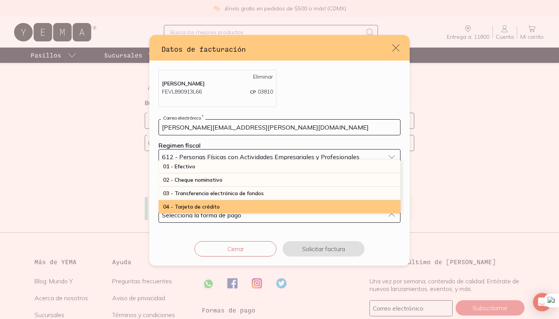
click at [200, 205] on span "04 - Tarjeta de crédito" at bounding box center [191, 206] width 57 height 7
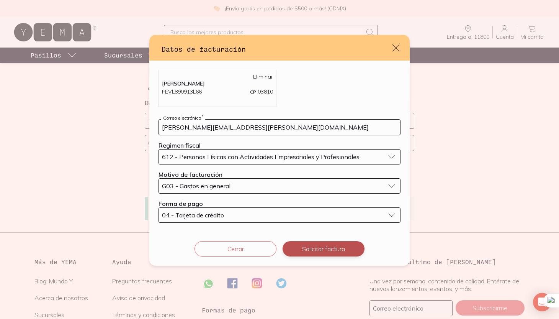
click at [300, 246] on button "Solicitar factura" at bounding box center [324, 248] width 82 height 15
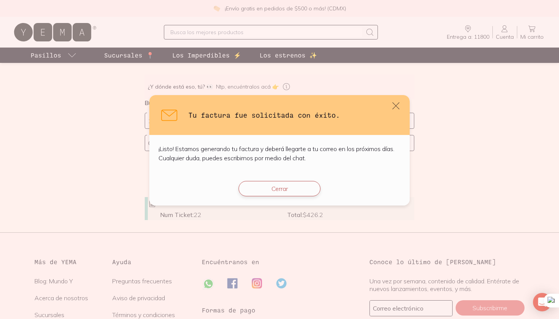
click at [301, 194] on button "Cerrar" at bounding box center [280, 188] width 82 height 15
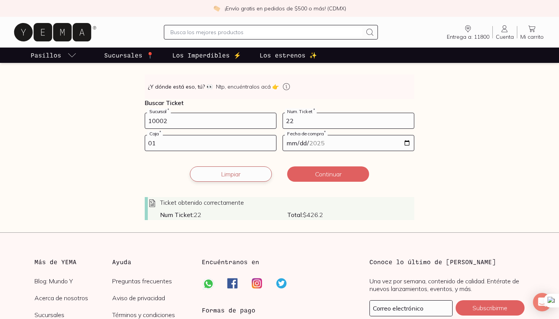
click at [238, 175] on button "Limpiar" at bounding box center [231, 173] width 82 height 15
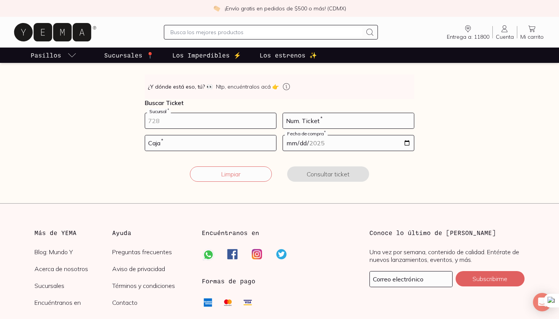
click at [236, 123] on input "number" at bounding box center [210, 120] width 131 height 15
type input "10002"
click at [290, 126] on input "number" at bounding box center [348, 120] width 131 height 15
type input "24"
click at [196, 144] on input "number" at bounding box center [210, 142] width 131 height 15
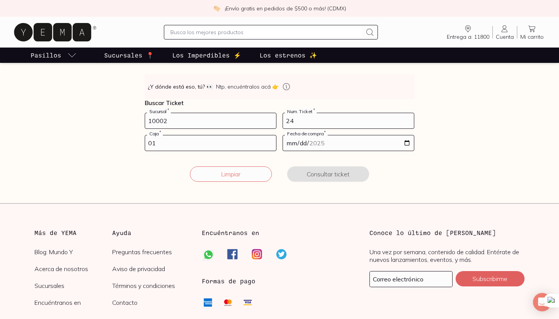
type input "01"
click at [311, 142] on input "date" at bounding box center [348, 142] width 131 height 15
click at [409, 144] on input "date" at bounding box center [348, 142] width 131 height 15
type input "2025-08-27"
click at [310, 178] on button "Consultar ticket" at bounding box center [328, 173] width 82 height 15
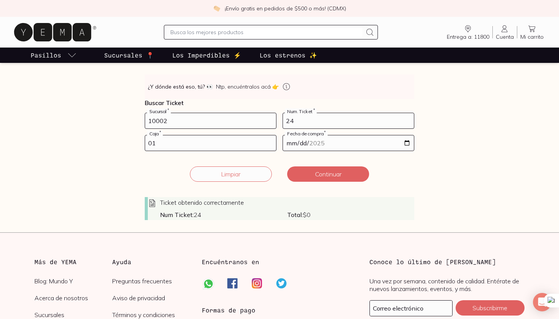
click at [302, 123] on input "24" at bounding box center [348, 120] width 131 height 15
type input "25"
click at [266, 172] on button "Limpiar" at bounding box center [231, 173] width 82 height 15
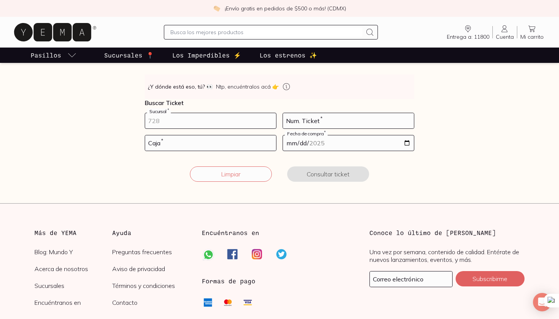
click at [244, 124] on input "number" at bounding box center [210, 120] width 131 height 15
type input "10002"
click at [203, 149] on input "number" at bounding box center [210, 142] width 131 height 15
type input "02"
click at [315, 123] on input "number" at bounding box center [348, 120] width 131 height 15
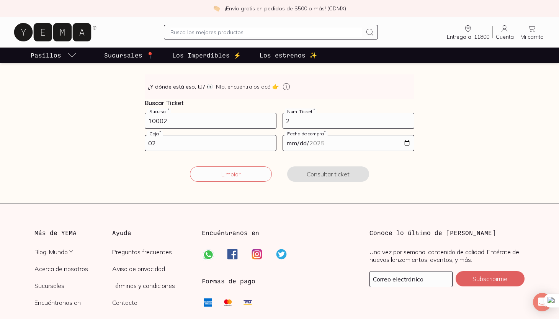
type input "2"
click at [318, 141] on input "date" at bounding box center [348, 142] width 131 height 15
click at [405, 144] on input "date" at bounding box center [348, 142] width 131 height 15
type input "2025-08-08"
click at [319, 176] on button "Consultar ticket" at bounding box center [328, 173] width 82 height 15
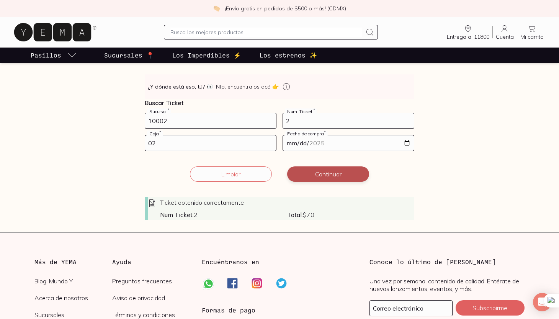
click at [339, 176] on button "Continuar" at bounding box center [328, 173] width 82 height 15
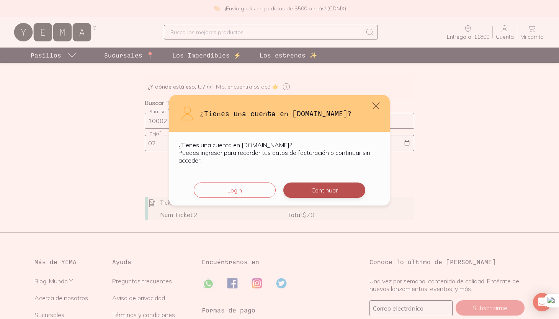
click at [325, 195] on button "Continuar" at bounding box center [325, 189] width 82 height 15
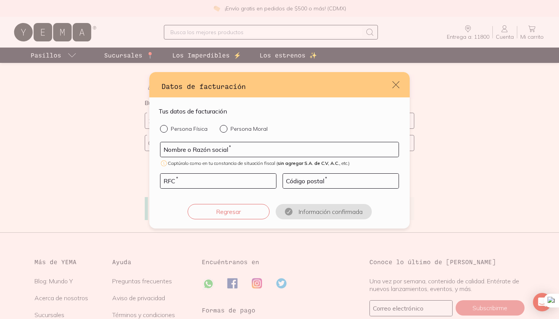
click at [195, 130] on p "Persona Física" at bounding box center [189, 128] width 37 height 7
click at [166, 130] on input "Persona Física" at bounding box center [163, 128] width 6 height 6
radio input "true"
click at [190, 150] on input "default" at bounding box center [280, 149] width 238 height 15
type input "[PERSON_NAME]"
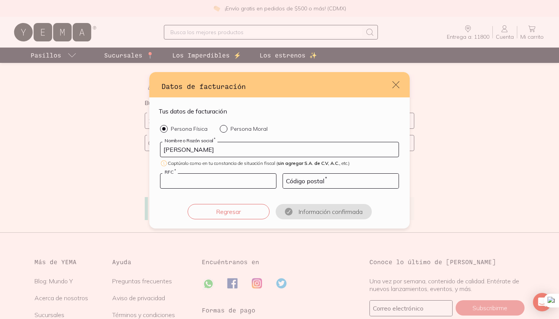
type input "FEVL890913L66"
type input "03810"
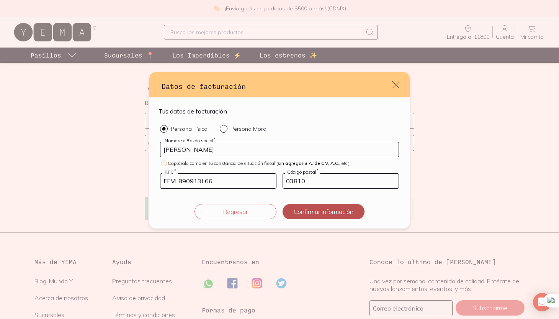
click at [298, 214] on button "Confirmar información" at bounding box center [324, 211] width 82 height 15
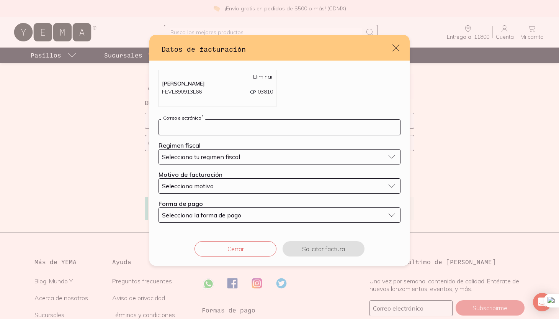
click at [261, 120] on input "default" at bounding box center [279, 127] width 241 height 15
type input "[PERSON_NAME][EMAIL_ADDRESS][PERSON_NAME][DOMAIN_NAME]"
click at [235, 160] on span "Selecciona tu regimen fiscal" at bounding box center [201, 157] width 78 height 8
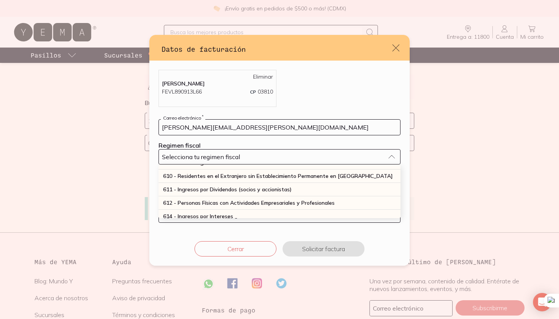
scroll to position [77, 0]
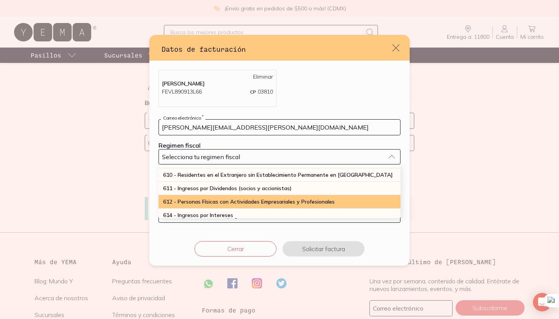
click at [213, 203] on span "612 - Personas Físicas con Actividades Empresariales y Profesionales" at bounding box center [249, 201] width 172 height 7
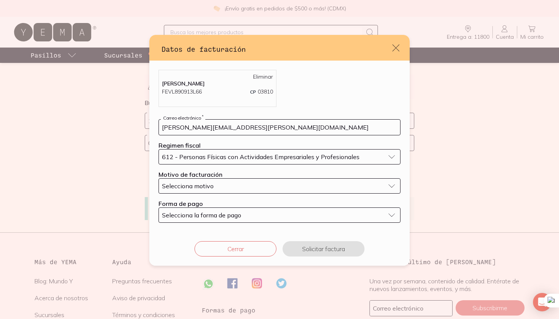
click at [215, 186] on div "Selecciona motivo" at bounding box center [273, 186] width 223 height 8
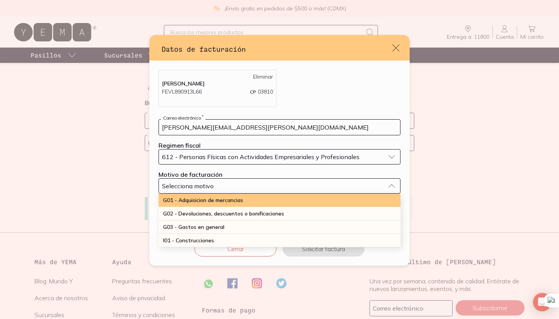
click at [213, 201] on span "G01 - Adquisicion de mercancias" at bounding box center [203, 200] width 80 height 7
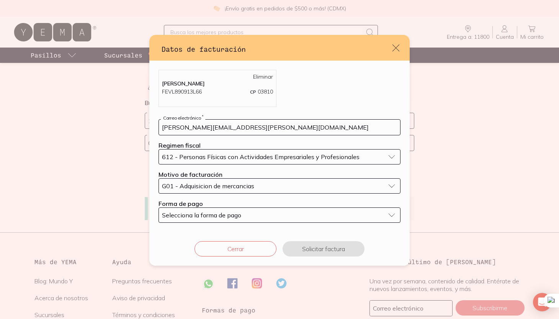
click at [221, 187] on span "G01 - Adquisicion de mercancias" at bounding box center [208, 186] width 92 height 6
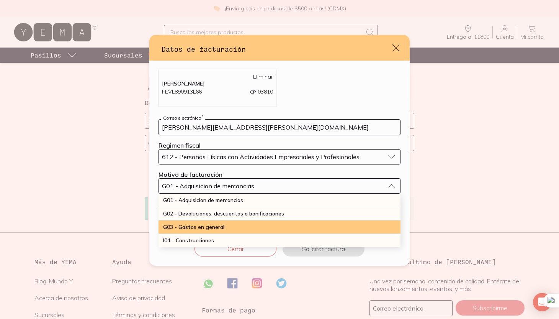
click at [204, 231] on div "G03 - Gastos en general" at bounding box center [280, 226] width 242 height 13
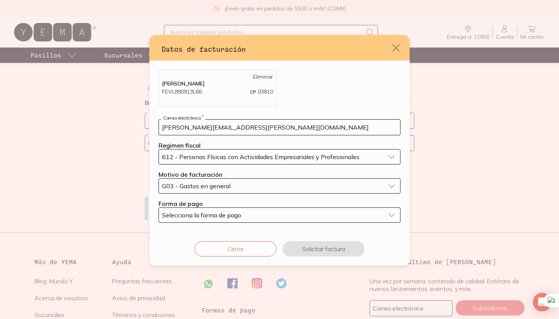
click at [207, 218] on span "Selecciona la forma de pago" at bounding box center [201, 215] width 79 height 8
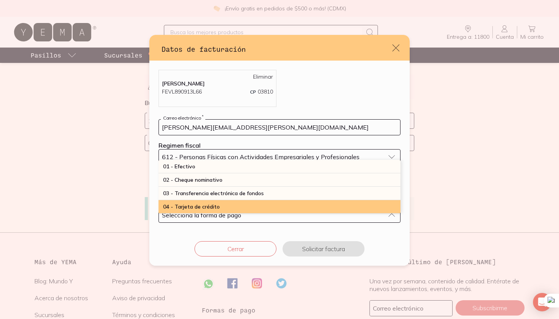
click at [212, 203] on span "04 - Tarjeta de crédito" at bounding box center [191, 206] width 57 height 7
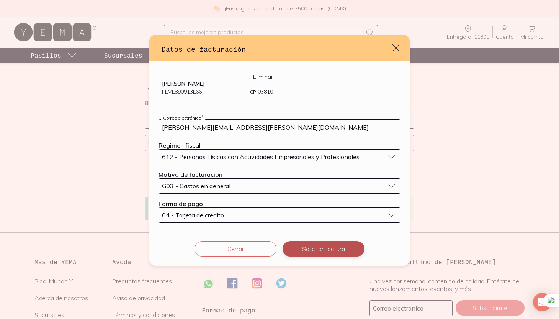
click at [297, 244] on button "Solicitar factura" at bounding box center [324, 248] width 82 height 15
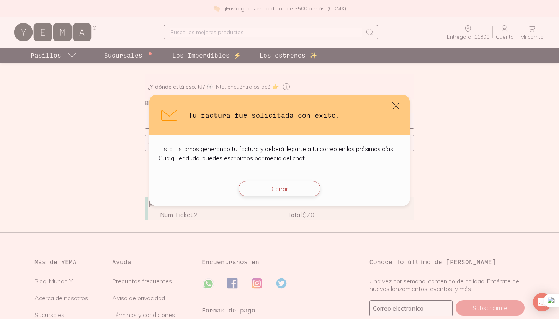
click at [301, 192] on button "Cerrar" at bounding box center [280, 188] width 82 height 15
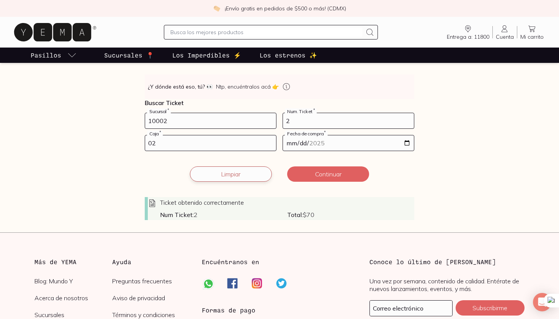
click at [231, 169] on button "Limpiar" at bounding box center [231, 173] width 82 height 15
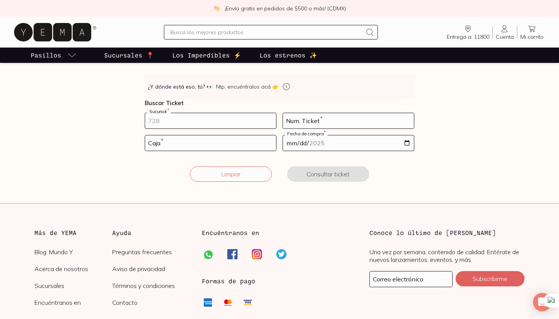
click at [228, 123] on input "number" at bounding box center [210, 120] width 131 height 15
type input "10002"
click at [219, 142] on input "number" at bounding box center [210, 142] width 131 height 15
type input "01"
click at [307, 121] on input "number" at bounding box center [348, 120] width 131 height 15
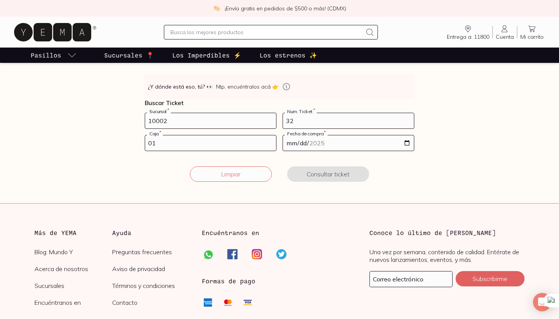
type input "32"
click at [297, 145] on input "date" at bounding box center [348, 142] width 131 height 15
click at [405, 143] on input "date" at bounding box center [348, 142] width 131 height 15
type input "2025-08-18"
click at [305, 179] on button "Consultar ticket" at bounding box center [328, 173] width 82 height 15
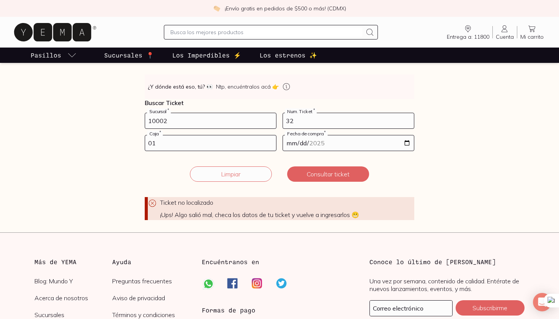
click at [313, 120] on input "32" at bounding box center [348, 120] width 131 height 15
type input "3"
click at [305, 177] on button "Consultar ticket" at bounding box center [328, 173] width 82 height 15
click at [330, 121] on input "25" at bounding box center [348, 120] width 131 height 15
type input "2"
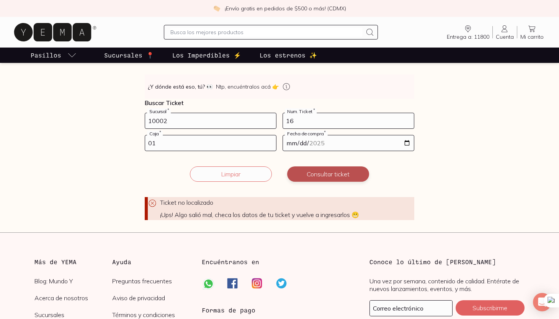
type input "16"
click at [322, 176] on button "Consultar ticket" at bounding box center [328, 173] width 82 height 15
click at [300, 144] on input "2025-08-18" at bounding box center [348, 142] width 131 height 15
click at [253, 158] on form "10002 Sucursal * 16 Num. Ticket * 01 Caja * 2025-08-18 Fecha de compra * Ticket…" at bounding box center [280, 166] width 270 height 107
click at [233, 171] on button "Limpiar" at bounding box center [231, 173] width 82 height 15
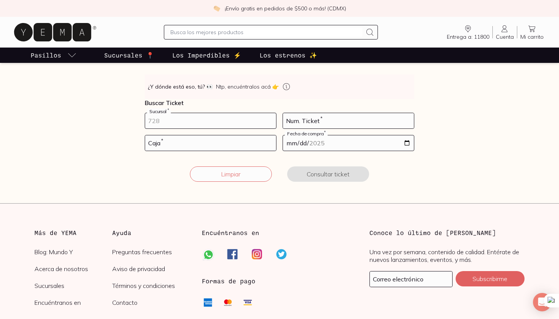
click at [217, 123] on input "number" at bounding box center [210, 120] width 131 height 15
type input "10002"
click at [199, 148] on input "number" at bounding box center [210, 142] width 131 height 15
type input "02"
click at [301, 123] on input "number" at bounding box center [348, 120] width 131 height 15
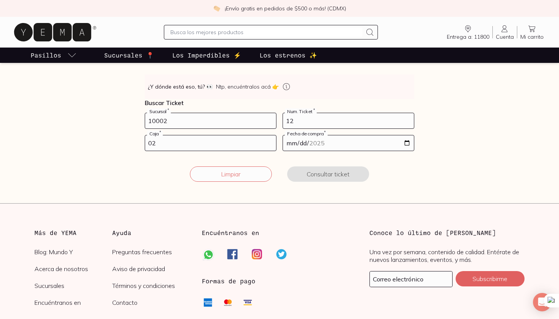
type input "12"
click at [300, 139] on input "date" at bounding box center [348, 142] width 131 height 15
click at [412, 145] on input "date" at bounding box center [348, 142] width 131 height 15
click at [408, 144] on input "date" at bounding box center [348, 142] width 131 height 15
type input "2025-08-15"
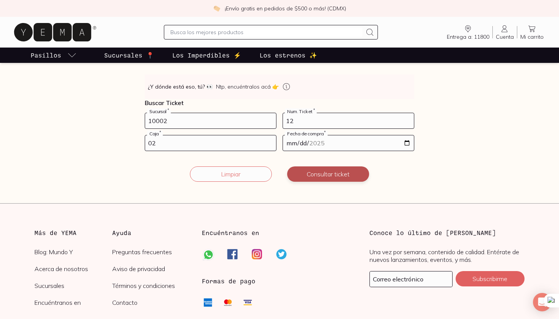
click at [333, 174] on button "Consultar ticket" at bounding box center [328, 173] width 82 height 15
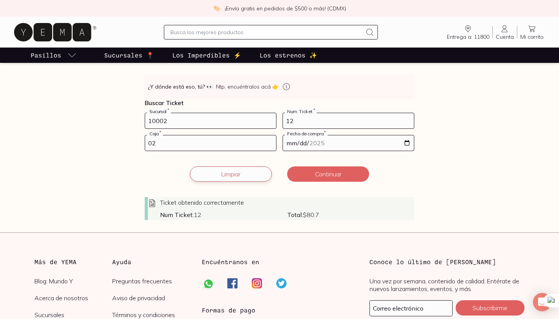
click at [244, 176] on button "Limpiar" at bounding box center [231, 173] width 82 height 15
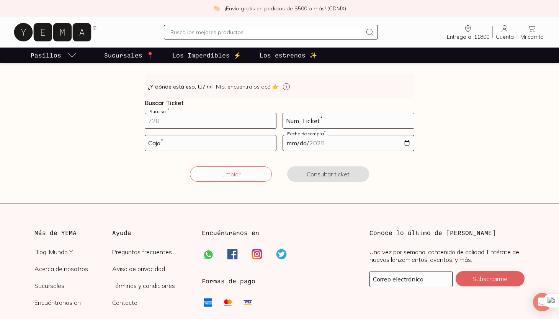
click at [236, 126] on input "number" at bounding box center [210, 120] width 131 height 15
type input "10002"
click at [222, 143] on input "number" at bounding box center [210, 142] width 131 height 15
type input "01"
click at [315, 121] on input "number" at bounding box center [348, 120] width 131 height 15
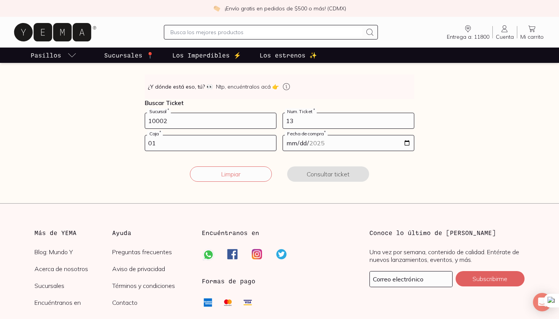
type input "1"
type input "18"
click at [339, 146] on input "date" at bounding box center [348, 142] width 131 height 15
click at [409, 141] on input "date" at bounding box center [348, 142] width 131 height 15
type input "2025-08-15"
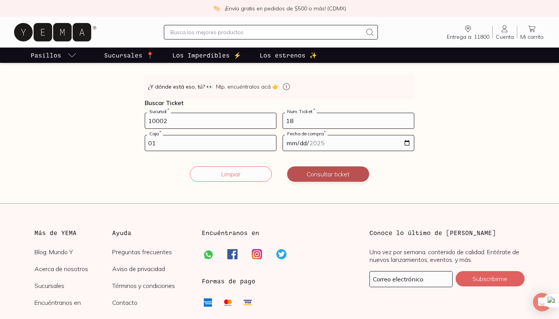
click at [336, 175] on button "Consultar ticket" at bounding box center [328, 173] width 82 height 15
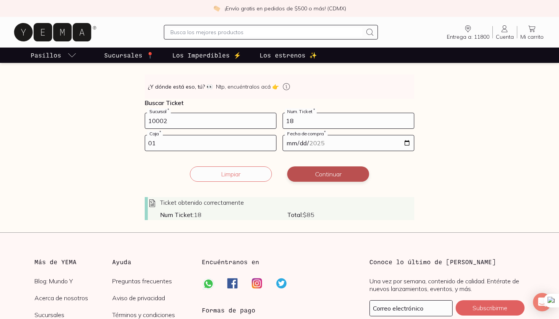
click at [350, 174] on button "Continuar" at bounding box center [328, 173] width 82 height 15
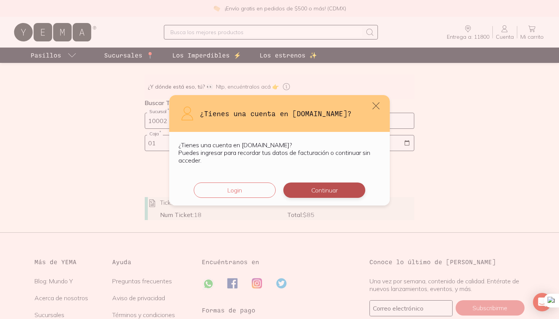
click at [321, 190] on button "Continuar" at bounding box center [325, 189] width 82 height 15
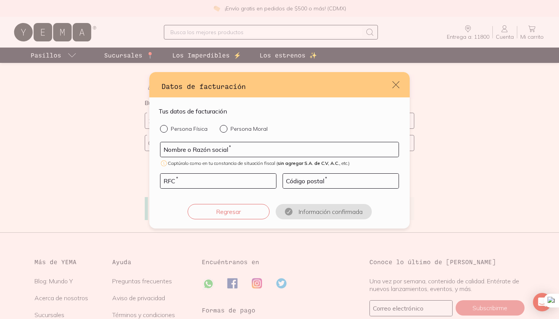
click at [194, 132] on label "Persona Física" at bounding box center [184, 129] width 48 height 8
click at [166, 131] on input "Persona Física" at bounding box center [163, 128] width 6 height 6
radio input "true"
click at [188, 148] on input "default" at bounding box center [280, 149] width 238 height 15
type input "[PERSON_NAME]"
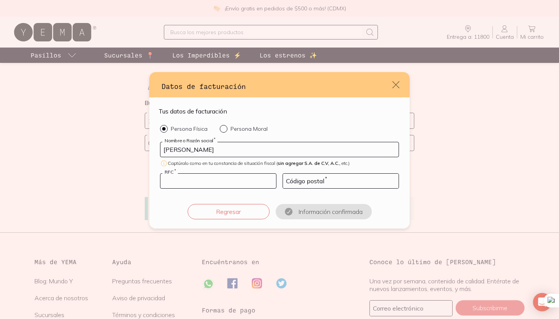
type input "FEVL890913L66"
type input "03810"
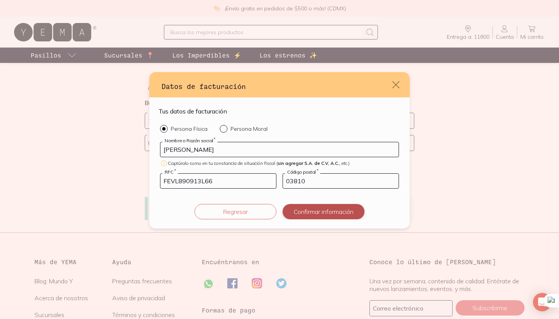
click at [299, 211] on button "Confirmar información" at bounding box center [324, 211] width 82 height 15
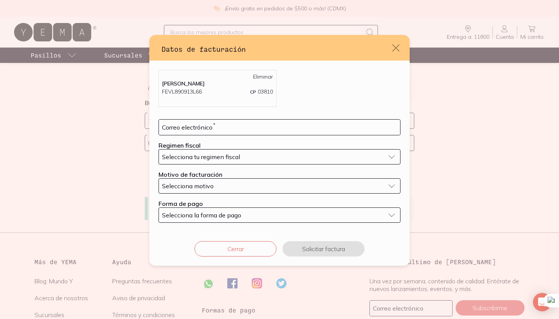
click at [244, 135] on form "Correo electrónico * Regimen fiscal Selecciona tu regimen fiscal Motivo de fact…" at bounding box center [280, 170] width 242 height 103
click at [243, 127] on input "default" at bounding box center [279, 127] width 241 height 15
type input "[PERSON_NAME][EMAIL_ADDRESS][PERSON_NAME][DOMAIN_NAME]"
click at [227, 157] on span "Selecciona tu regimen fiscal" at bounding box center [201, 157] width 78 height 8
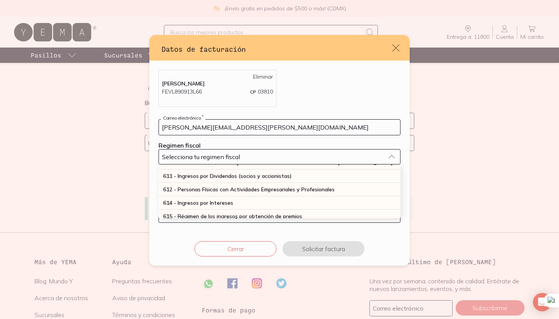
scroll to position [88, 0]
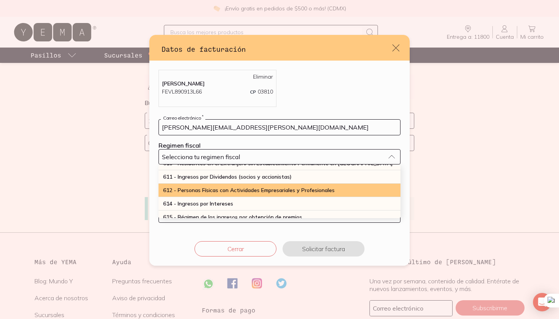
click at [205, 190] on span "612 - Personas Físicas con Actividades Empresariales y Profesionales" at bounding box center [249, 190] width 172 height 7
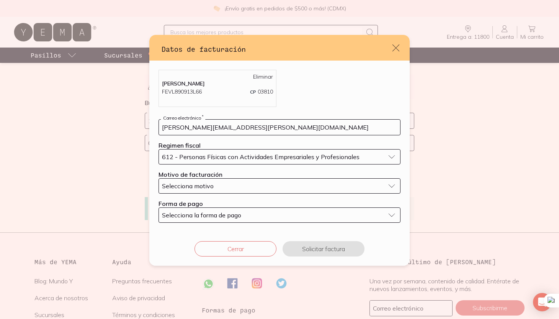
click at [194, 189] on button "Selecciona motivo" at bounding box center [280, 185] width 242 height 15
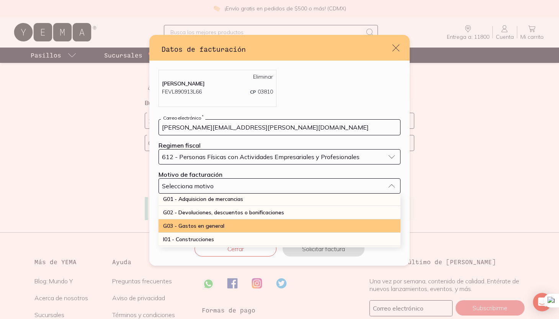
scroll to position [0, 0]
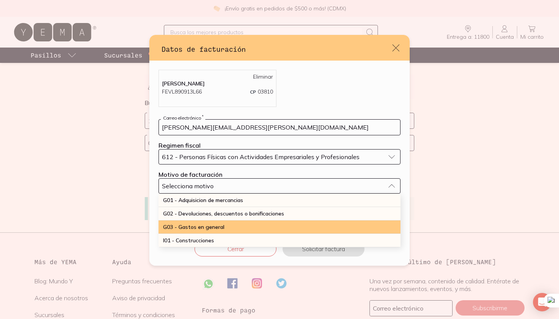
click at [194, 226] on span "G03 - Gastos en general" at bounding box center [193, 226] width 61 height 7
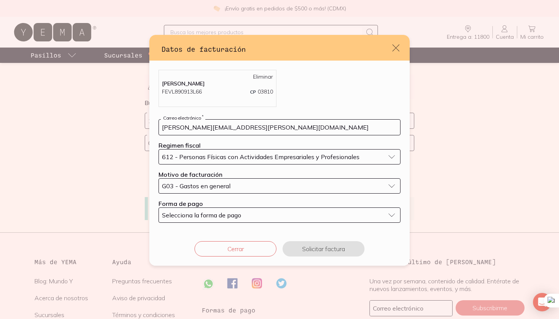
click at [253, 220] on button "Selecciona la forma de pago" at bounding box center [280, 214] width 242 height 15
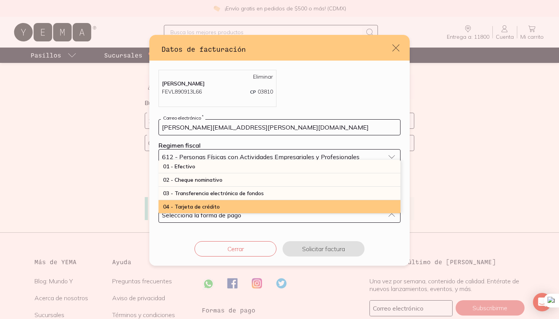
click at [239, 207] on div "04 - Tarjeta de crédito" at bounding box center [280, 206] width 242 height 13
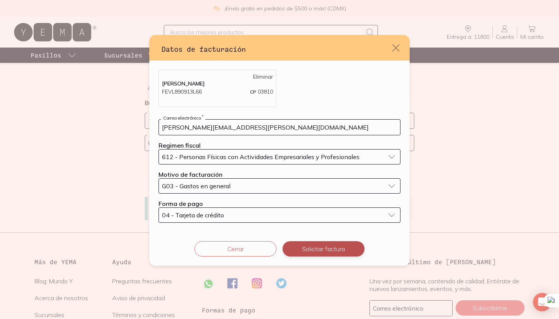
click at [313, 249] on button "Solicitar factura" at bounding box center [324, 248] width 82 height 15
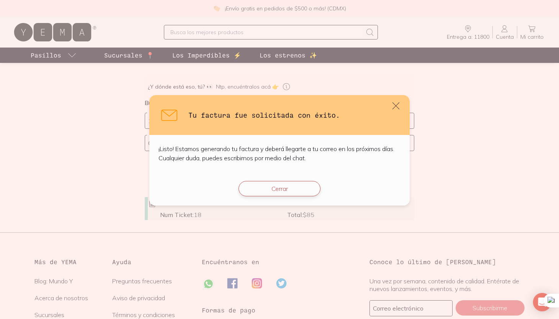
click at [300, 192] on button "Cerrar" at bounding box center [280, 188] width 82 height 15
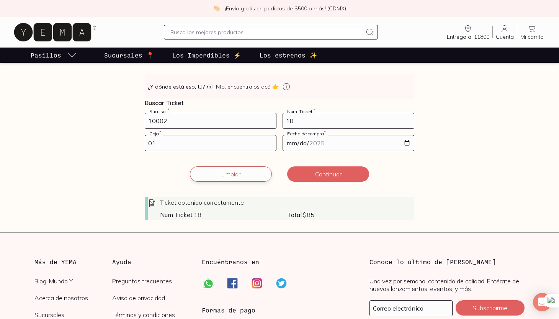
click at [228, 177] on button "Limpiar" at bounding box center [231, 173] width 82 height 15
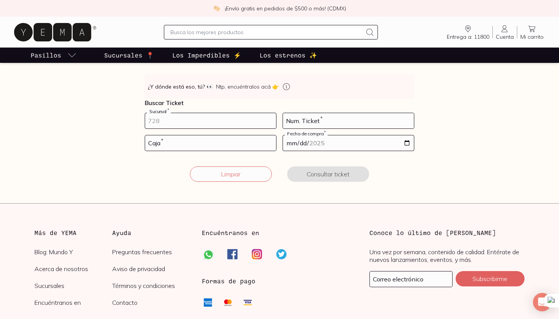
click at [210, 123] on input "number" at bounding box center [210, 120] width 131 height 15
type input "10002"
click at [196, 141] on input "number" at bounding box center [210, 142] width 131 height 15
type input "01"
click at [318, 122] on input "number" at bounding box center [348, 120] width 131 height 15
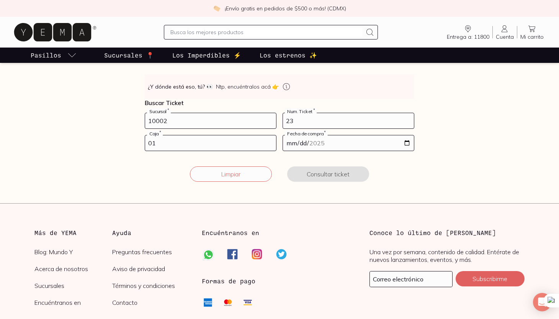
type input "23"
click at [337, 145] on input "date" at bounding box center [348, 142] width 131 height 15
click at [412, 143] on input "date" at bounding box center [348, 142] width 131 height 15
click at [407, 145] on input "date" at bounding box center [348, 142] width 131 height 15
type input "2025-08-14"
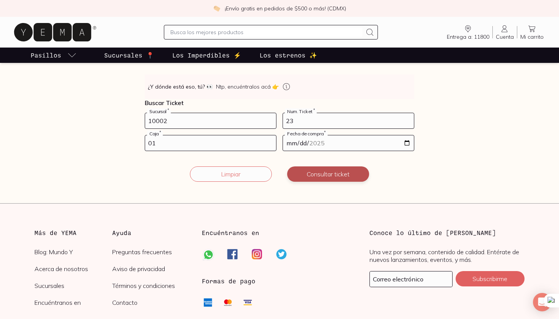
click at [316, 171] on button "Consultar ticket" at bounding box center [328, 173] width 82 height 15
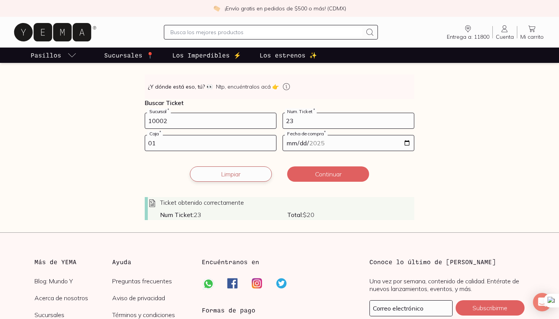
click at [225, 179] on button "Limpiar" at bounding box center [231, 173] width 82 height 15
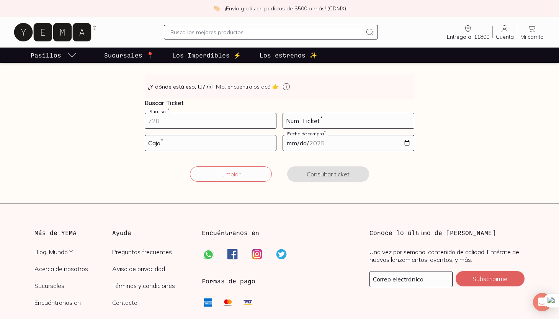
click at [211, 116] on input "number" at bounding box center [210, 120] width 131 height 15
type input "10002"
click at [174, 141] on input "number" at bounding box center [210, 142] width 131 height 15
type input "01"
click at [308, 130] on form "10002 Sucursal * Num. Ticket * 01 Caja * Fecha de compra * Limpiar Consultar ti…" at bounding box center [280, 152] width 270 height 78
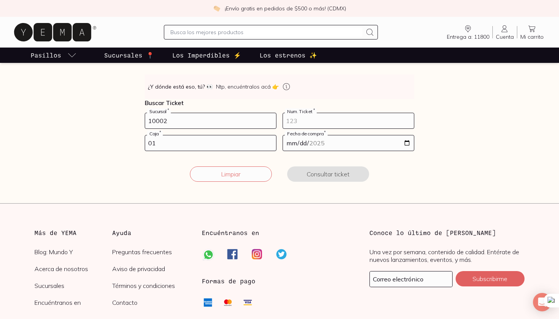
click at [308, 119] on input "number" at bounding box center [348, 120] width 131 height 15
type input "10"
click at [332, 141] on input "date" at bounding box center [348, 142] width 131 height 15
click at [407, 146] on input "date" at bounding box center [348, 142] width 131 height 15
type input "2025-08-24"
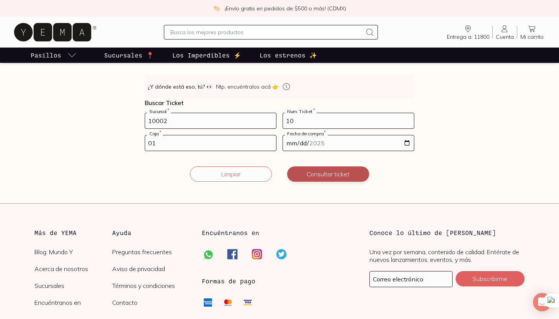
click at [350, 177] on button "Consultar ticket" at bounding box center [328, 173] width 82 height 15
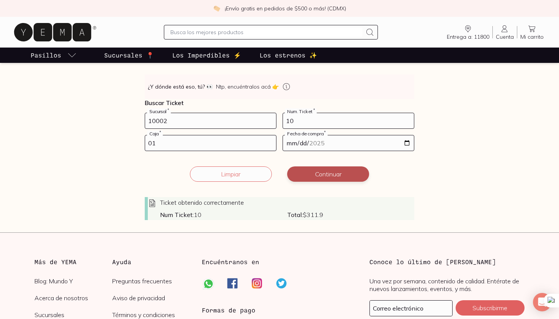
click at [348, 177] on button "Continuar" at bounding box center [328, 173] width 82 height 15
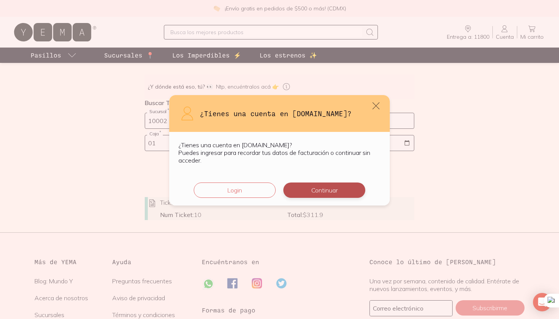
click at [346, 195] on button "Continuar" at bounding box center [325, 189] width 82 height 15
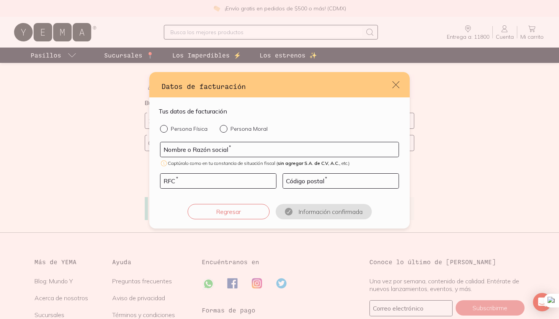
click at [197, 133] on div "Persona Física Persona Moral Nombre o Razón social * Captúralo como en tu const…" at bounding box center [280, 172] width 242 height 94
click at [188, 127] on p "Persona Física" at bounding box center [189, 128] width 37 height 7
click at [166, 127] on input "Persona Física" at bounding box center [163, 128] width 6 height 6
radio input "true"
click at [184, 145] on input "default" at bounding box center [280, 149] width 238 height 15
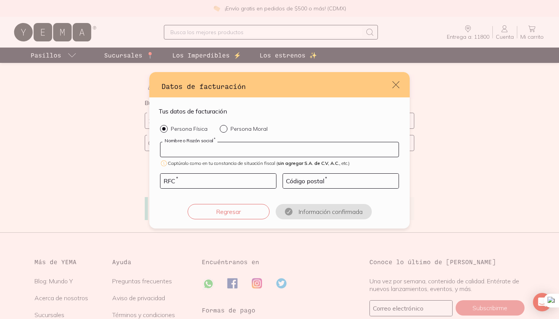
type input "[PERSON_NAME]"
type input "FEVL890913L66"
type input "03810"
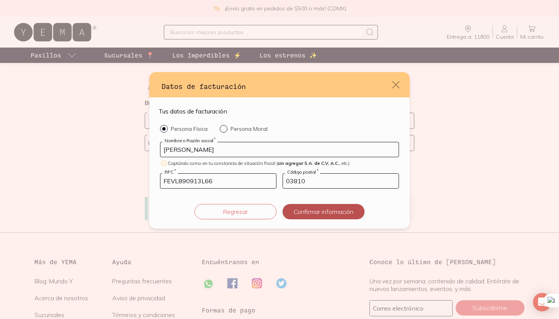
click at [295, 209] on button "Confirmar información" at bounding box center [324, 211] width 82 height 15
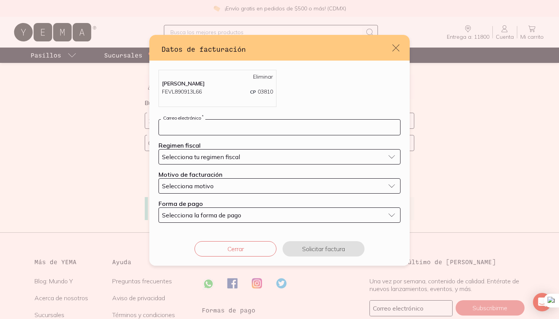
click at [201, 123] on input "default" at bounding box center [279, 127] width 241 height 15
type input "[PERSON_NAME][EMAIL_ADDRESS][PERSON_NAME][DOMAIN_NAME]"
click at [209, 156] on span "Selecciona tu regimen fiscal" at bounding box center [201, 157] width 78 height 8
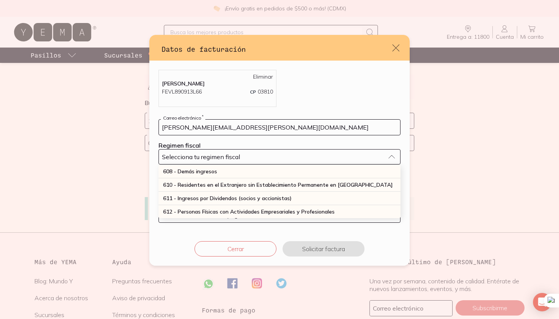
scroll to position [71, 0]
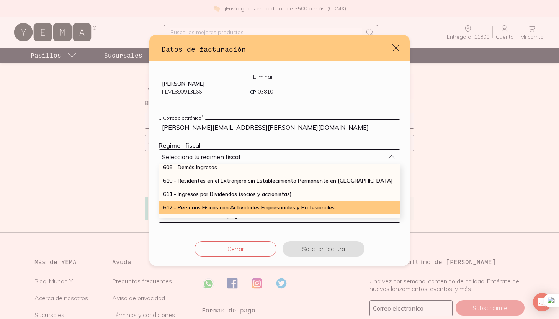
click at [193, 202] on div "612 - Personas Físicas con Actividades Empresariales y Profesionales" at bounding box center [280, 207] width 242 height 13
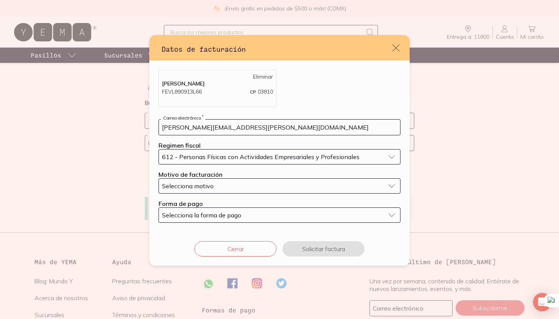
click at [195, 187] on span "Selecciona motivo" at bounding box center [188, 186] width 52 height 8
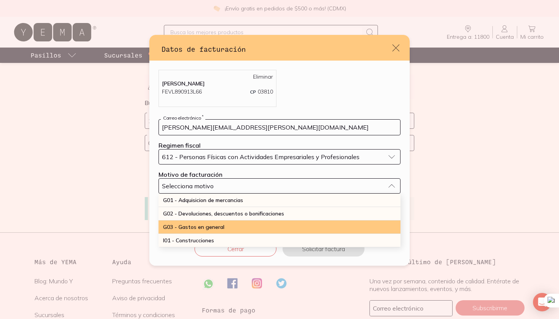
click at [192, 231] on div "G03 - Gastos en general" at bounding box center [280, 226] width 242 height 13
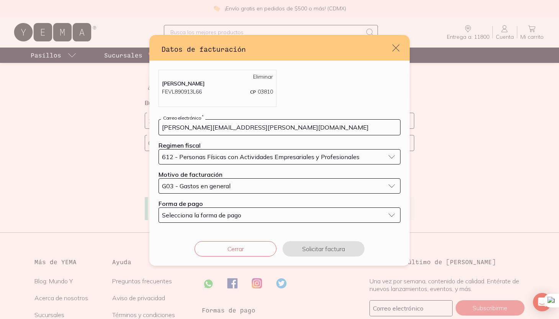
click at [189, 213] on span "Selecciona la forma de pago" at bounding box center [201, 215] width 79 height 8
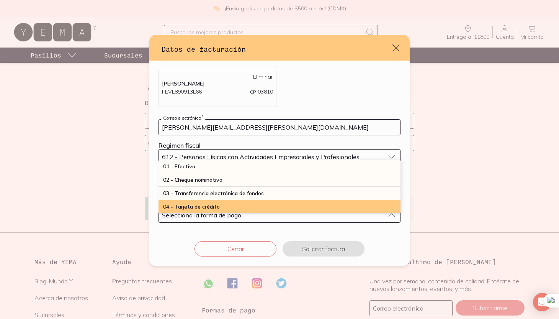
click at [192, 207] on span "04 - Tarjeta de crédito" at bounding box center [191, 206] width 57 height 7
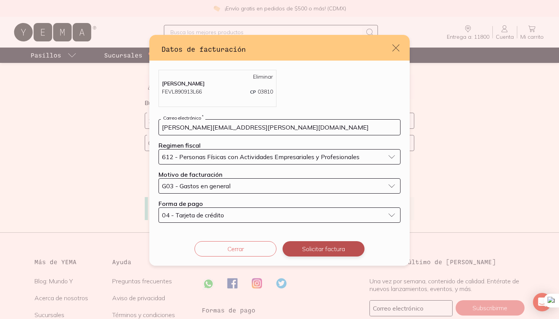
click at [295, 246] on button "Solicitar factura" at bounding box center [324, 248] width 82 height 15
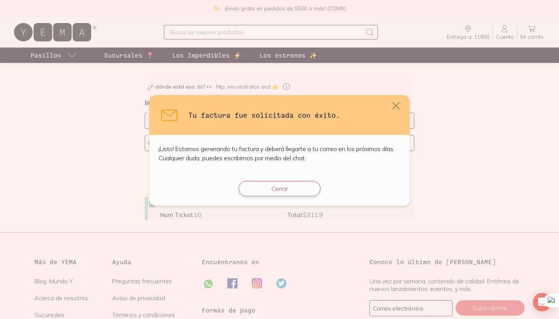
click at [293, 190] on button "Cerrar" at bounding box center [280, 188] width 82 height 15
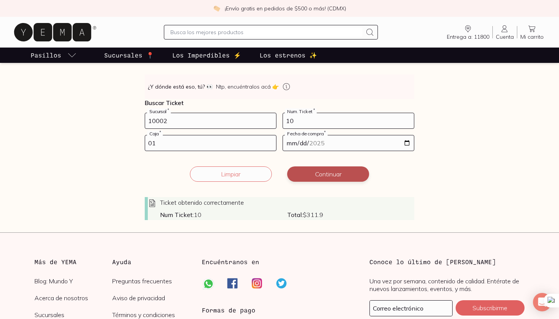
click at [310, 173] on button "Continuar" at bounding box center [328, 173] width 82 height 15
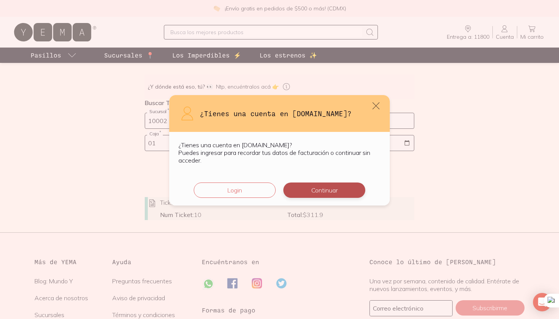
click at [306, 191] on button "Continuar" at bounding box center [325, 189] width 82 height 15
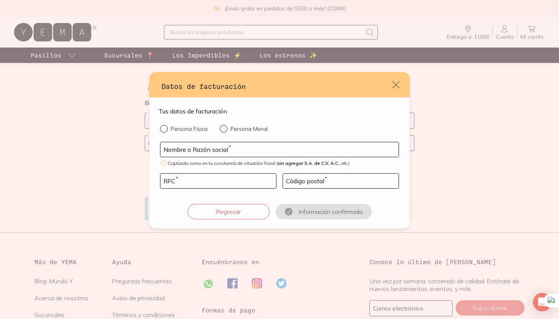
click at [182, 128] on p "Persona Física" at bounding box center [189, 128] width 37 height 7
click at [166, 128] on input "Persona Física" at bounding box center [163, 128] width 6 height 6
radio input "true"
click at [191, 152] on input "default" at bounding box center [280, 149] width 238 height 15
type input "[PERSON_NAME]"
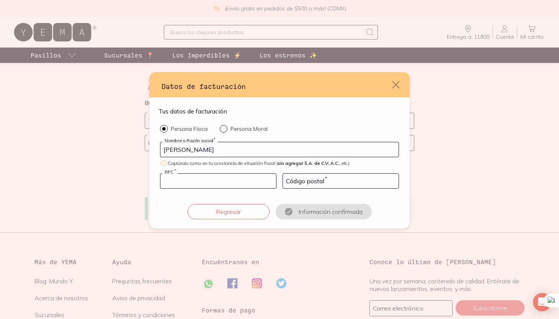
type input "FEVL890913L66"
type input "03810"
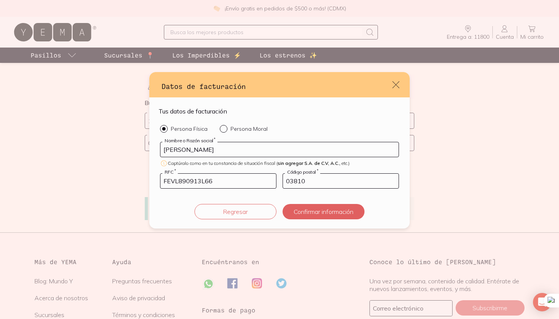
click at [292, 220] on div "Tus datos de facturación Persona Física Persona Moral LAURA ESTELA FERRO VERA N…" at bounding box center [279, 162] width 261 height 131
click at [297, 210] on button "Confirmar información" at bounding box center [324, 211] width 82 height 15
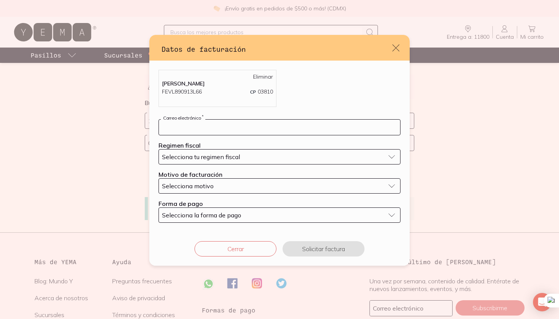
click at [268, 134] on input "default" at bounding box center [279, 127] width 241 height 15
type input "[PERSON_NAME][EMAIL_ADDRESS][PERSON_NAME][DOMAIN_NAME]"
click at [200, 149] on button "Selecciona tu regimen fiscal" at bounding box center [280, 156] width 242 height 15
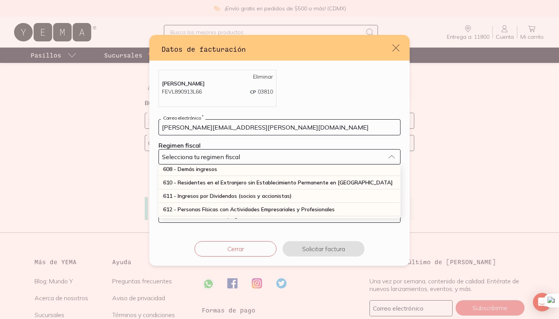
scroll to position [71, 0]
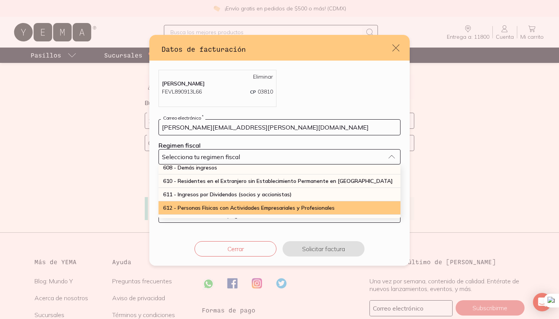
click at [189, 204] on span "612 - Personas Físicas con Actividades Empresariales y Profesionales" at bounding box center [249, 207] width 172 height 7
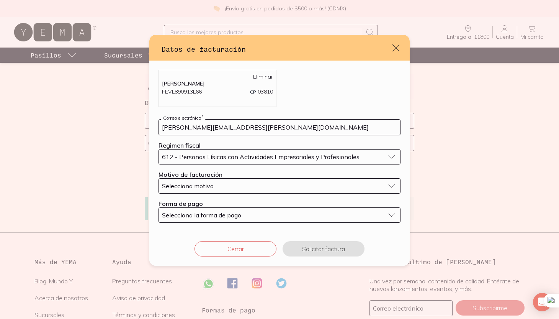
click at [185, 186] on span "Selecciona motivo" at bounding box center [188, 186] width 52 height 8
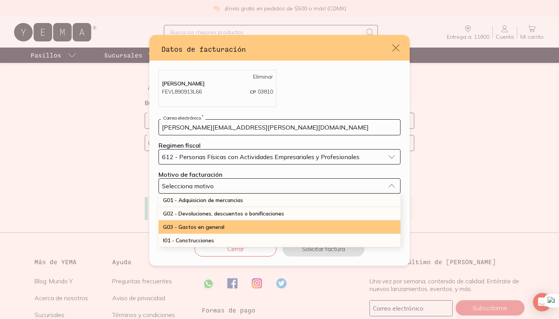
click at [182, 228] on span "G03 - Gastos en general" at bounding box center [193, 226] width 61 height 7
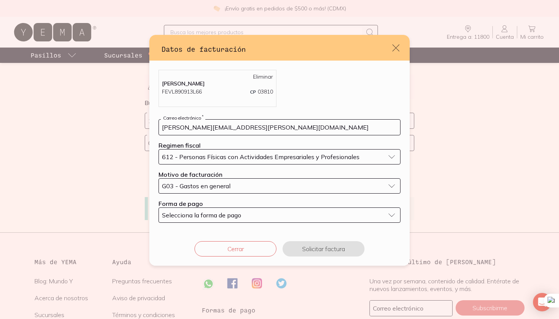
click at [183, 218] on span "Selecciona la forma de pago" at bounding box center [201, 215] width 79 height 8
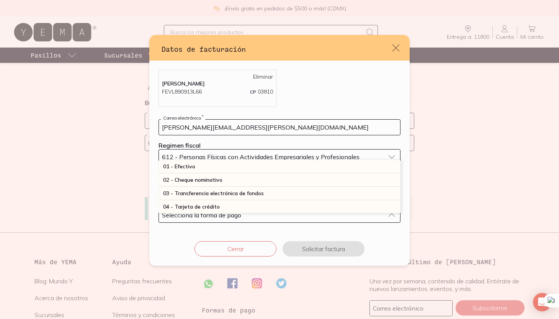
click at [118, 201] on div "Datos de facturación LAURA ESTELA FERRO VERA FEVL890913L66 CP 03810 Eliminar la…" at bounding box center [279, 159] width 559 height 319
